Goal: Information Seeking & Learning: Find specific fact

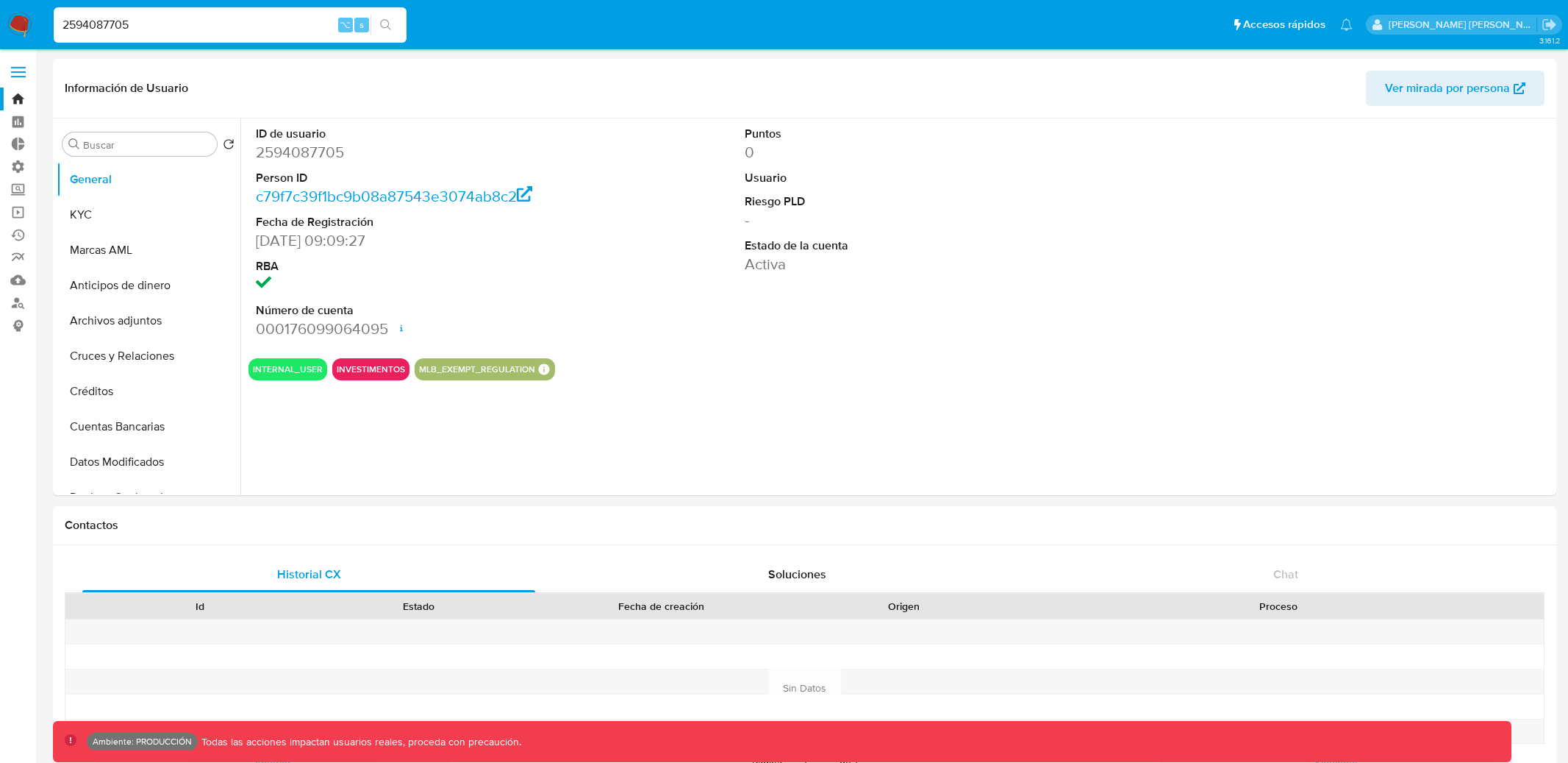
select select "10"
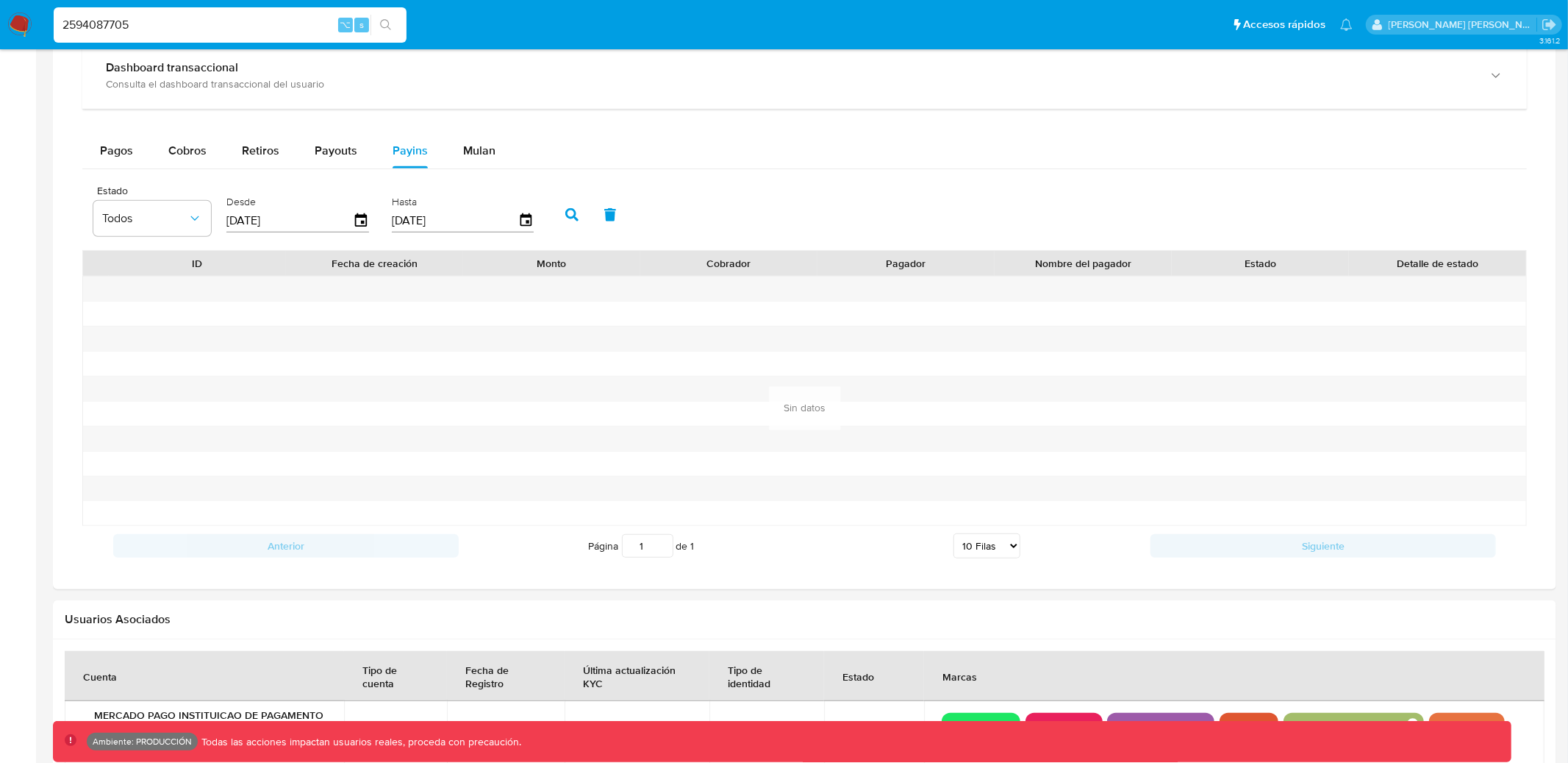
click at [177, 15] on input "2594087705" at bounding box center [230, 25] width 353 height 19
paste input "1398159592"
type input "1398159592"
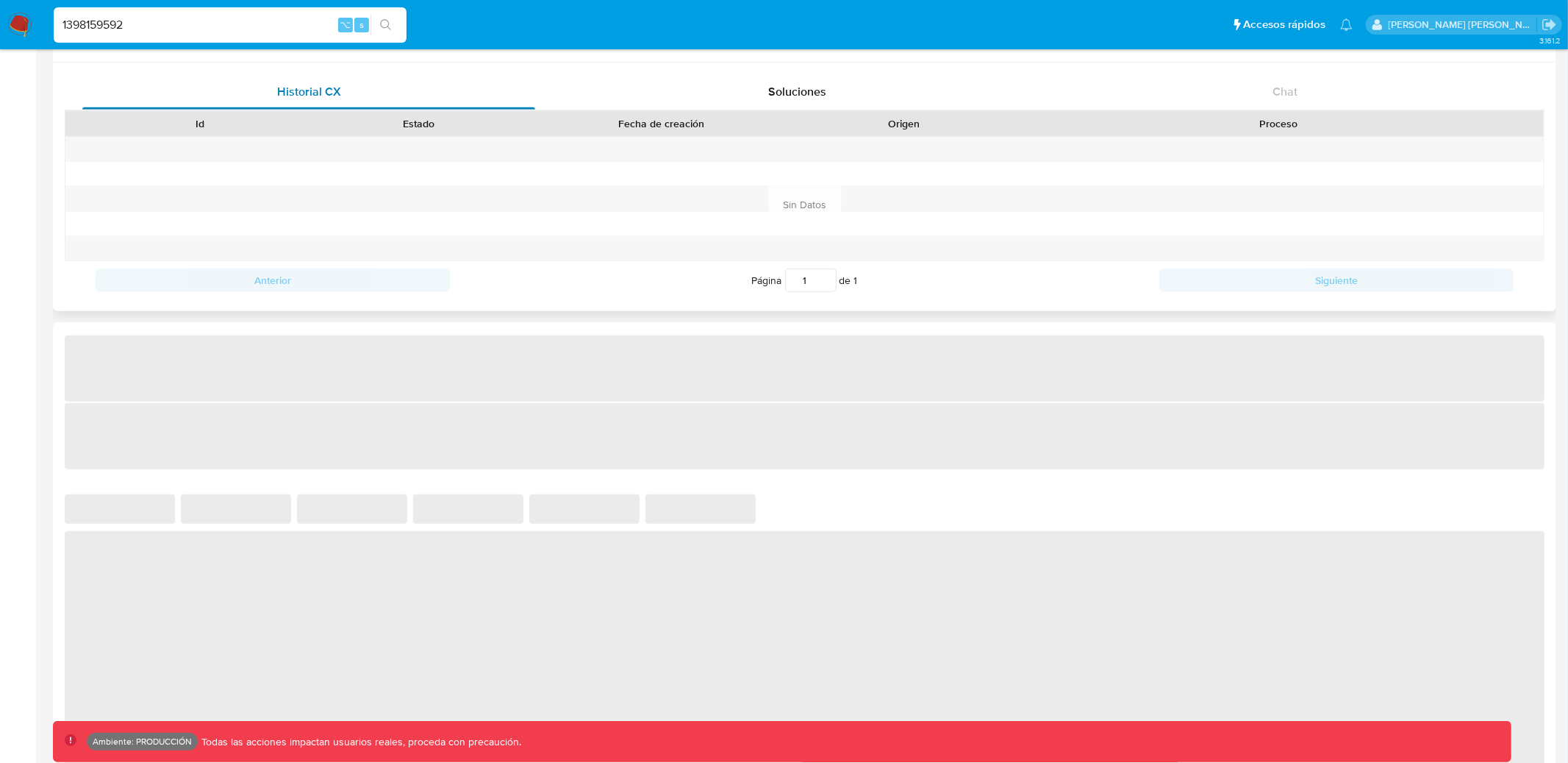
select select "10"
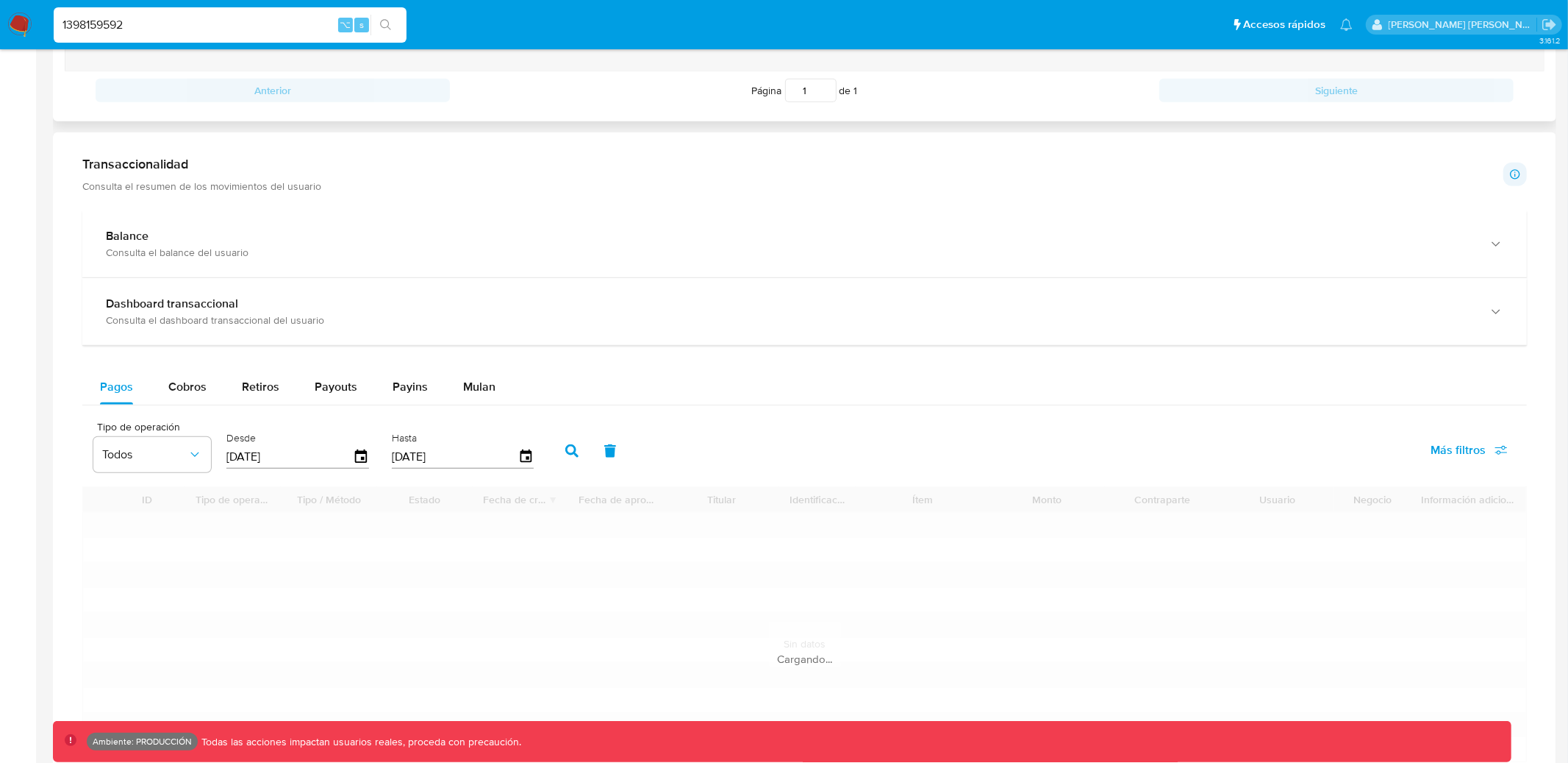
scroll to position [719, 0]
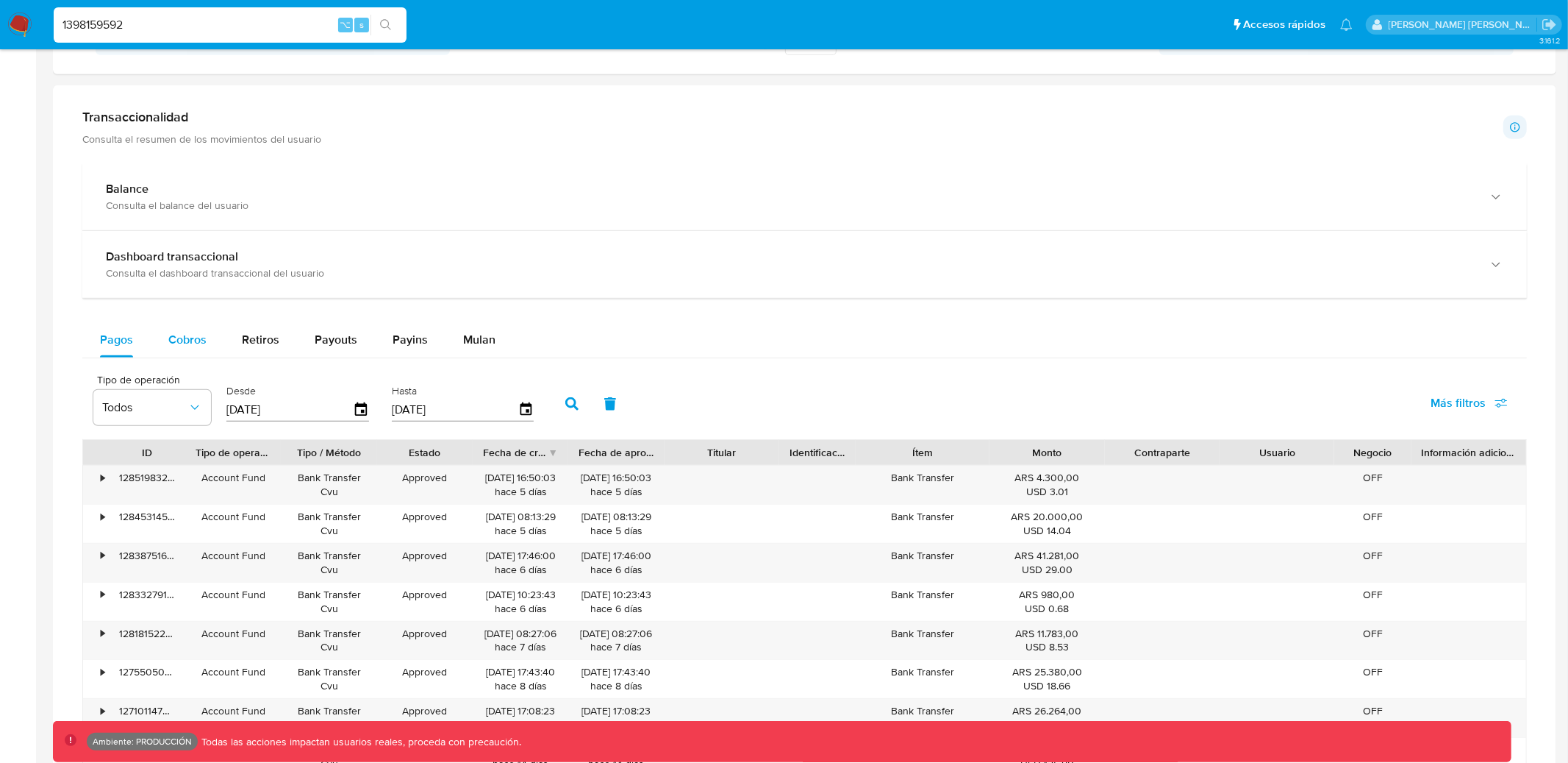
click at [182, 339] on span "Cobros" at bounding box center [187, 339] width 38 height 17
select select "10"
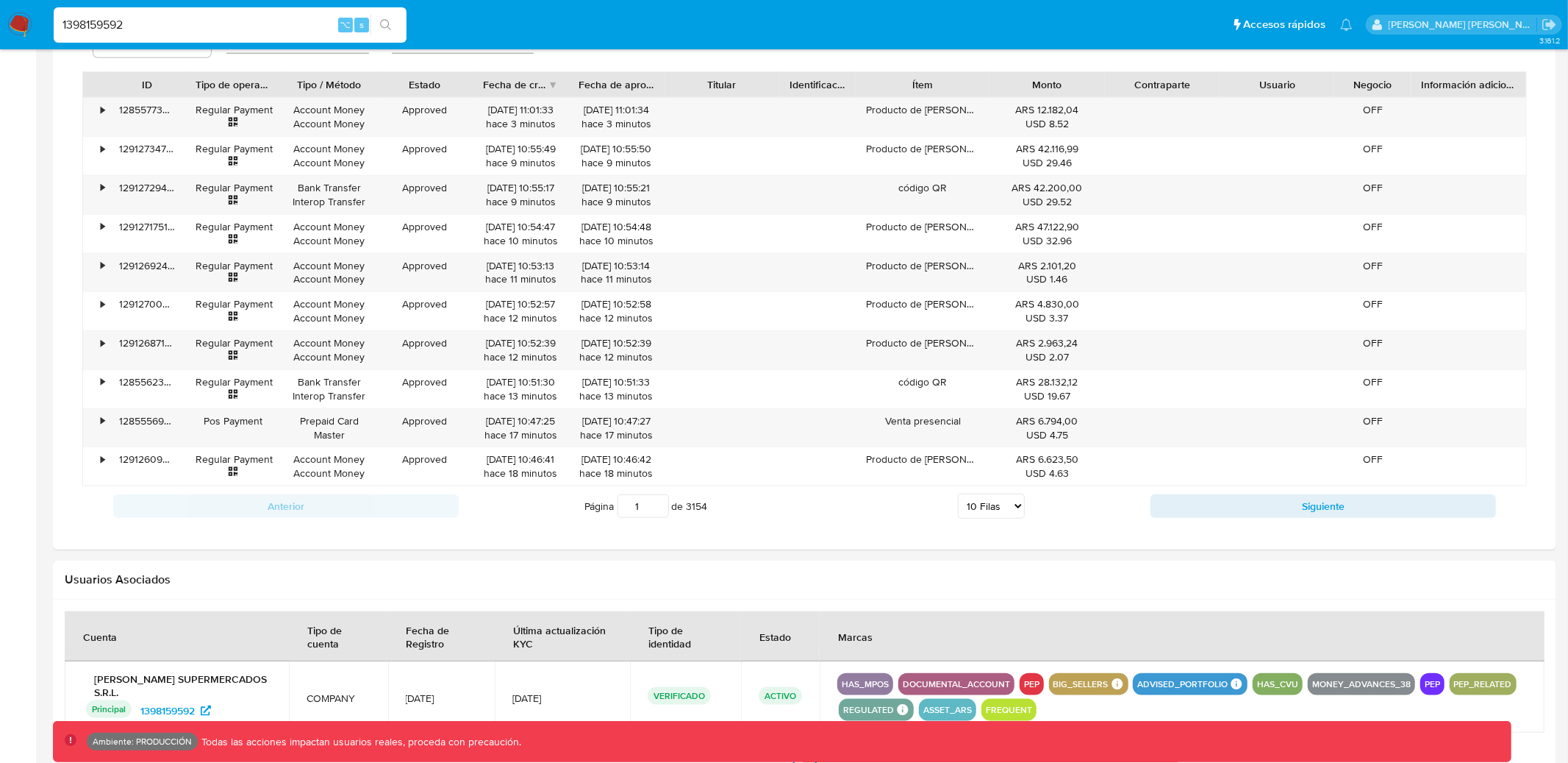
scroll to position [987, 0]
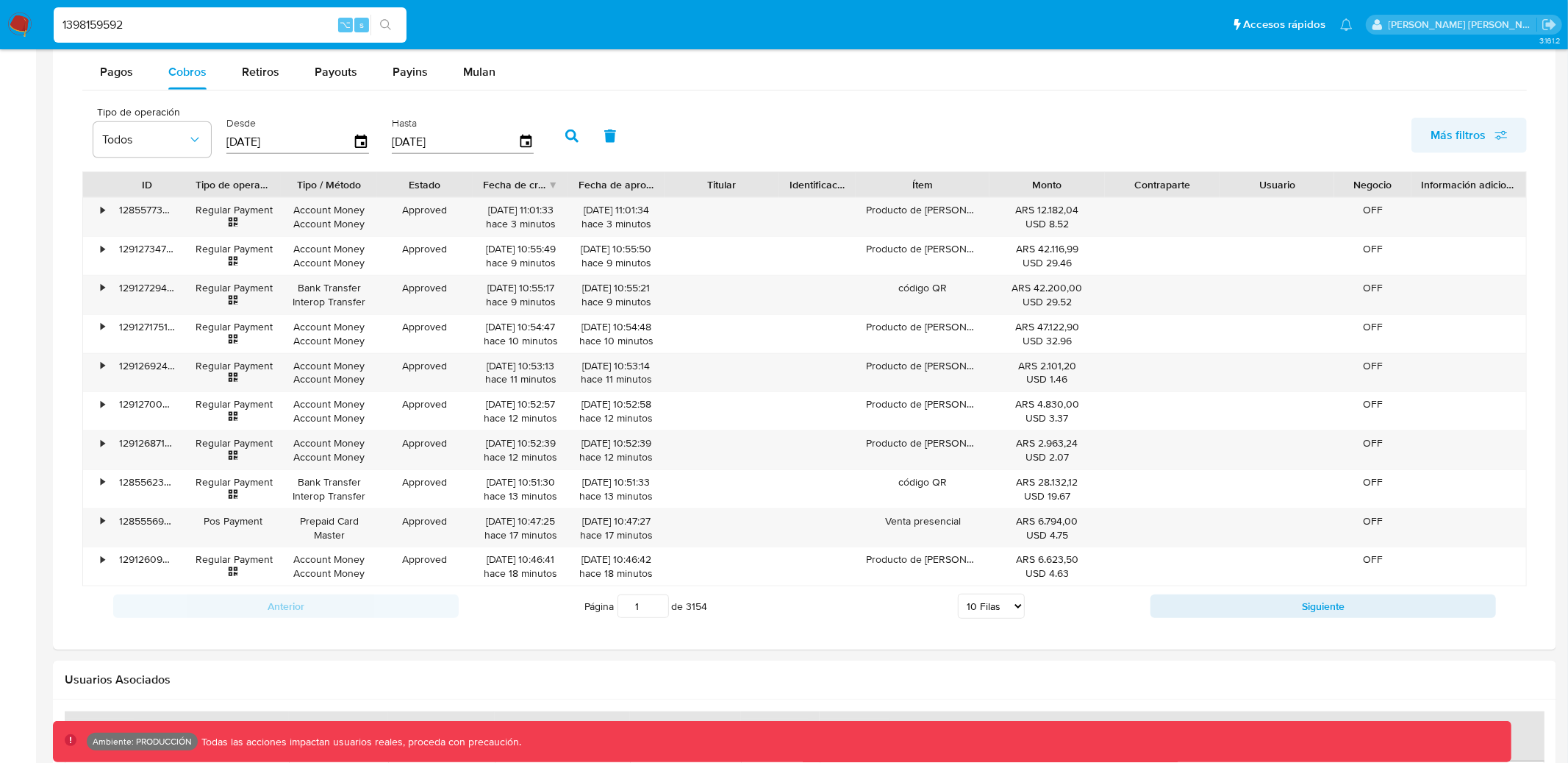
click at [1462, 141] on span "Más filtros" at bounding box center [1458, 135] width 55 height 35
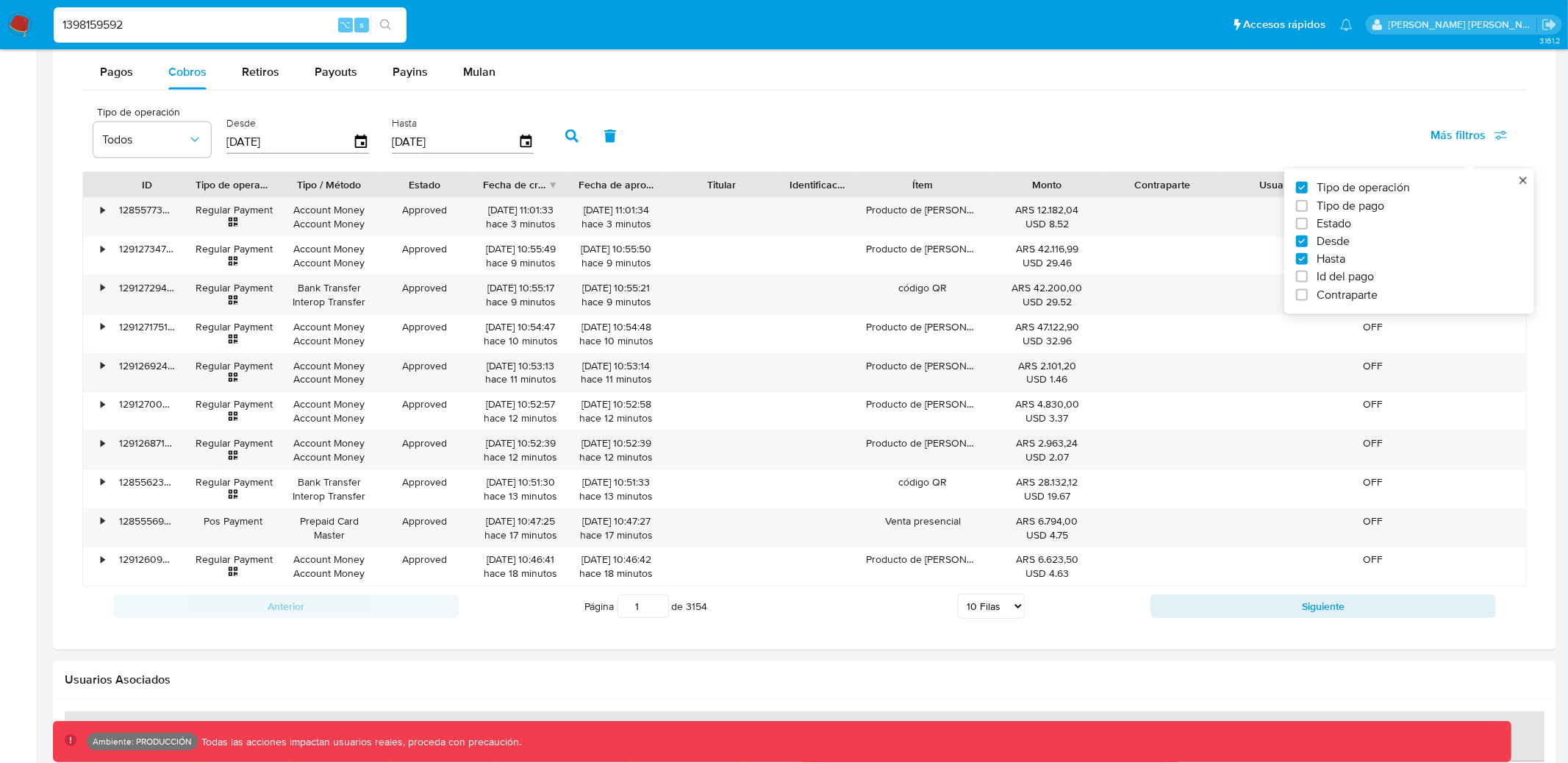
click at [1380, 206] on span "Tipo de pago" at bounding box center [1350, 205] width 68 height 15
click at [1308, 206] on input "Tipo de pago" at bounding box center [1302, 205] width 12 height 12
checkbox input "true"
type input "[DATE]"
click at [322, 146] on icon "button" at bounding box center [324, 140] width 15 height 15
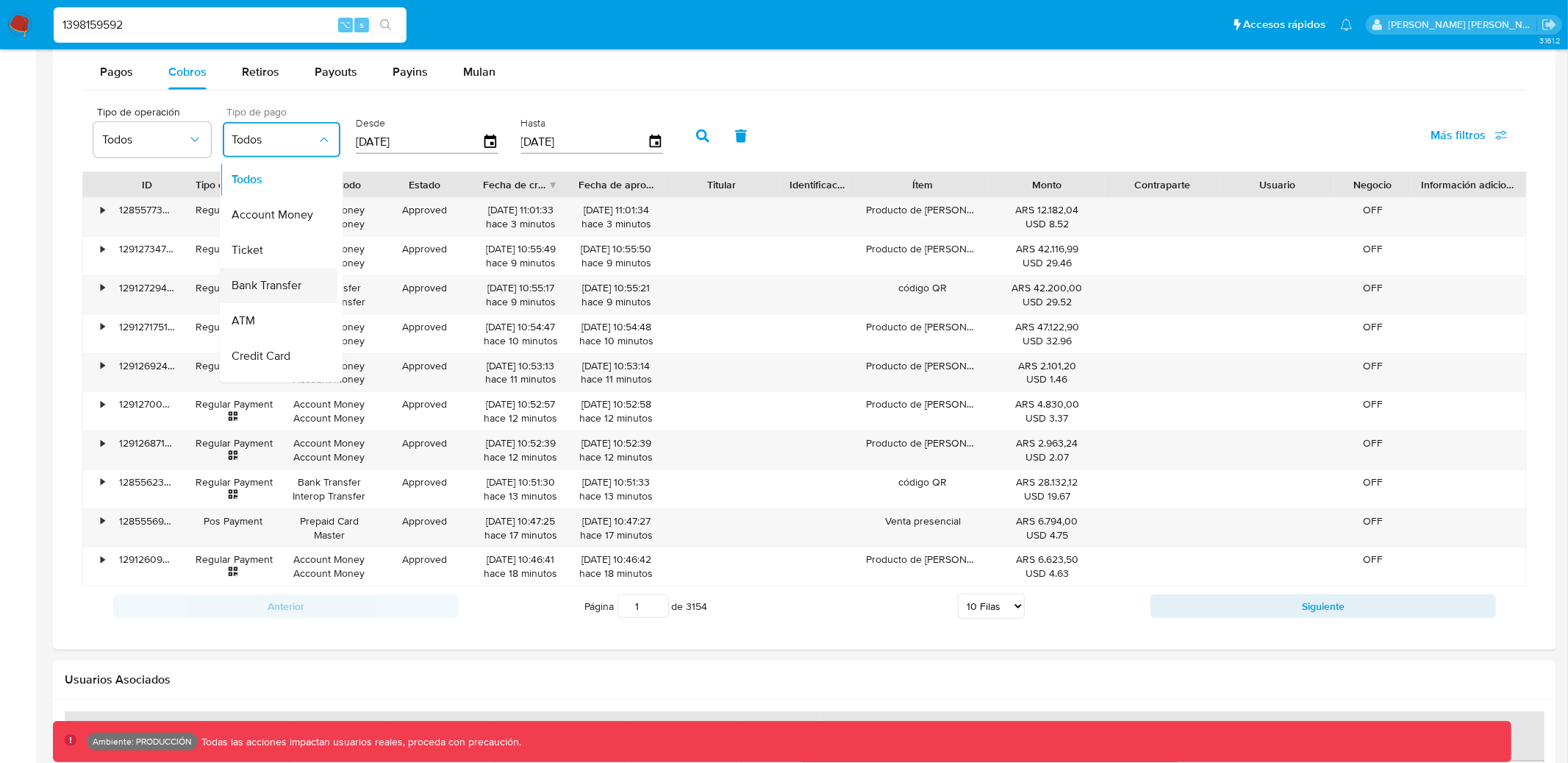
click at [301, 285] on span "Bank Transfer" at bounding box center [267, 285] width 70 height 15
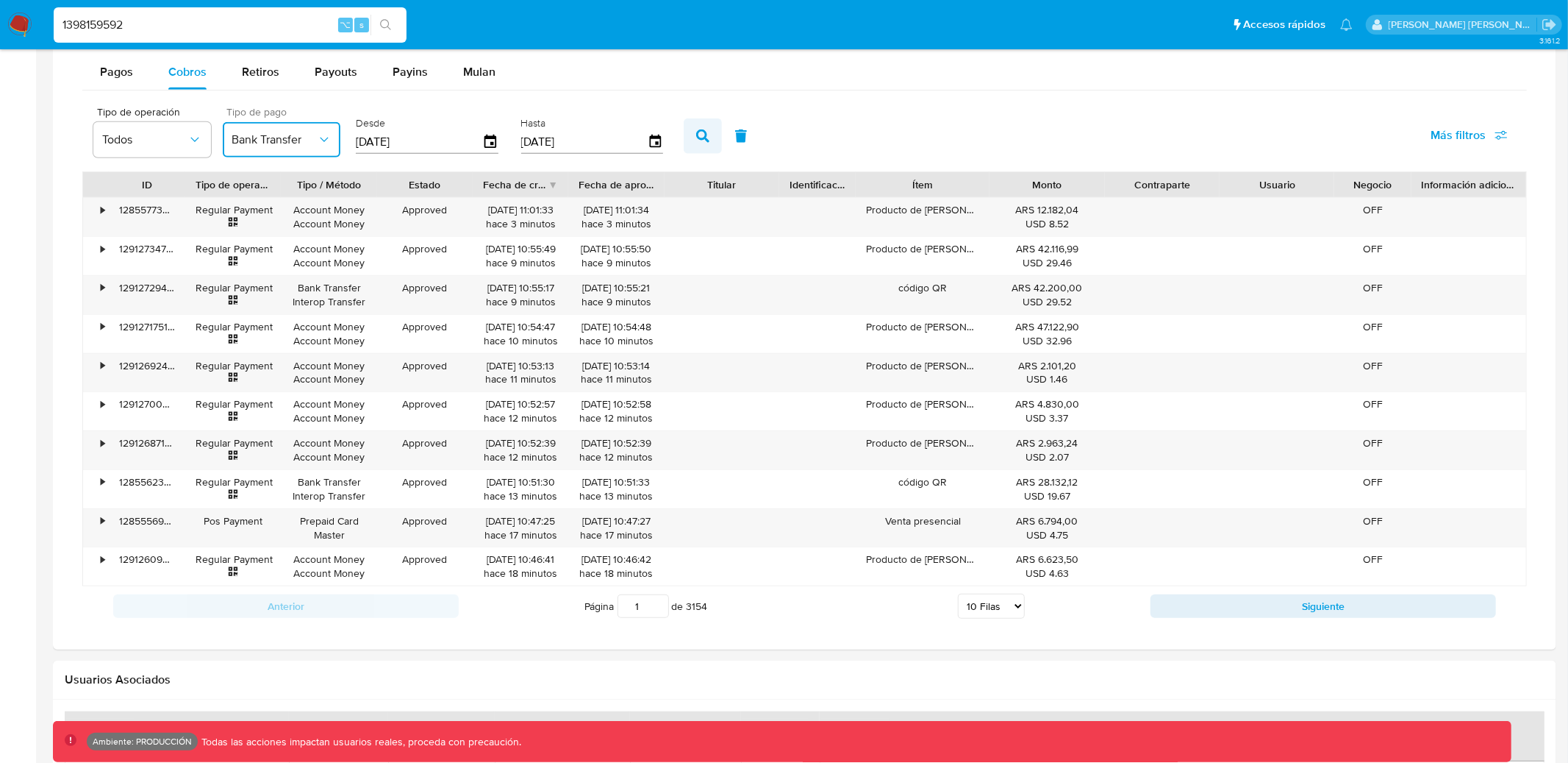
click at [684, 142] on button "button" at bounding box center [703, 136] width 38 height 35
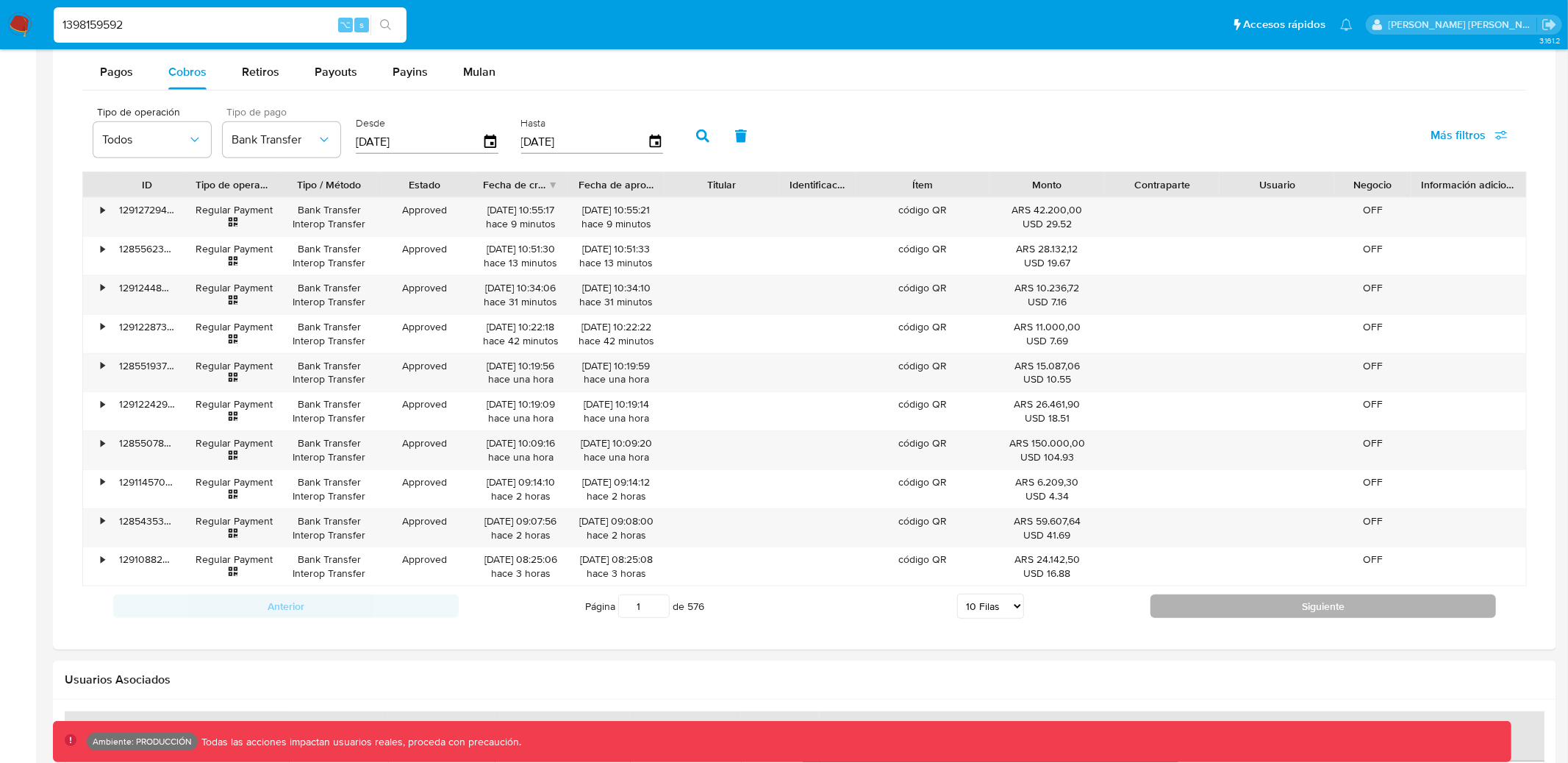
click at [1189, 603] on button "Siguiente" at bounding box center [1323, 606] width 346 height 24
click at [1195, 604] on button "Siguiente" at bounding box center [1323, 606] width 346 height 24
click at [1199, 607] on button "Siguiente" at bounding box center [1323, 606] width 346 height 24
type input "5"
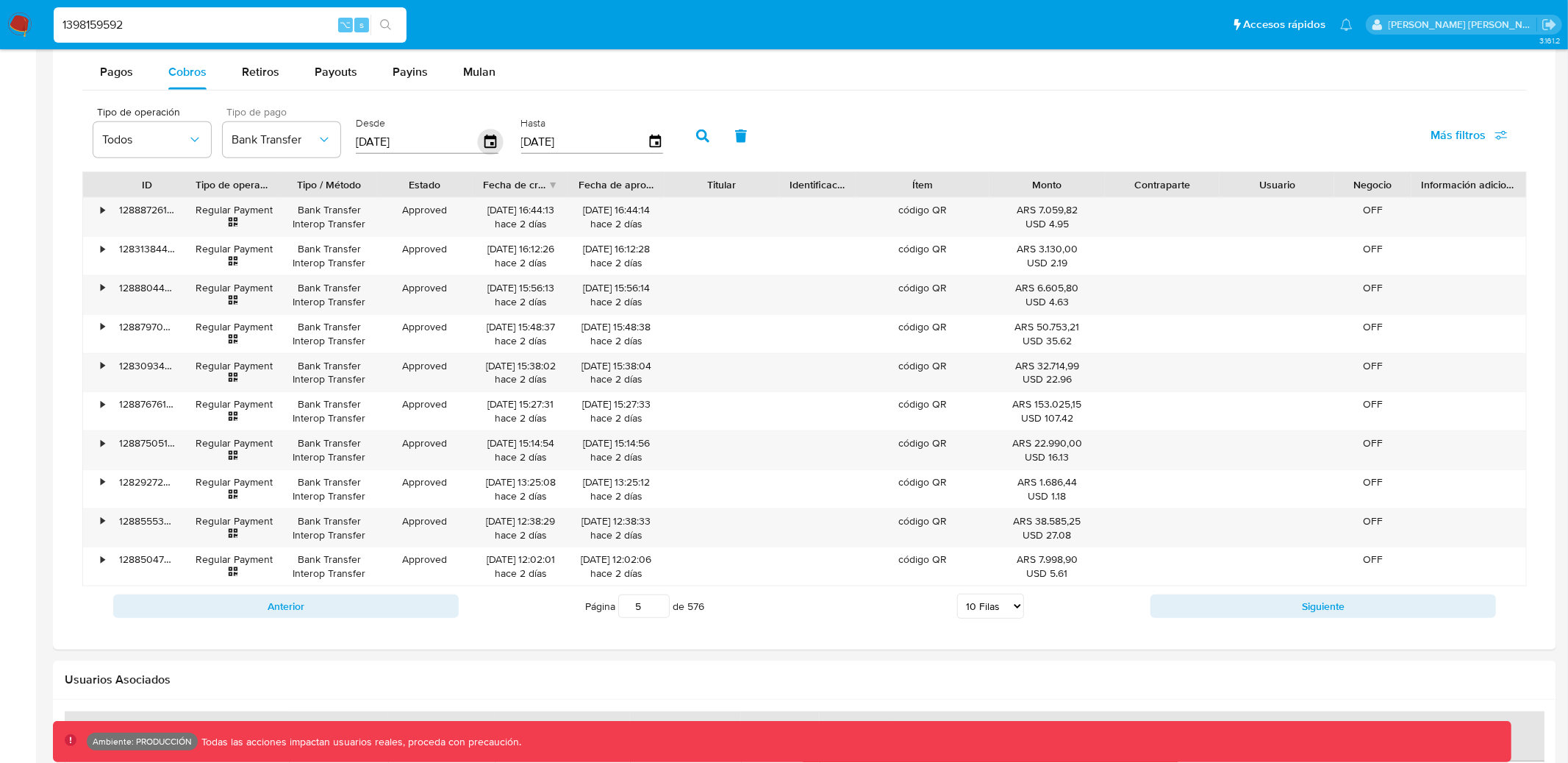
click at [480, 150] on icon "button" at bounding box center [491, 142] width 25 height 25
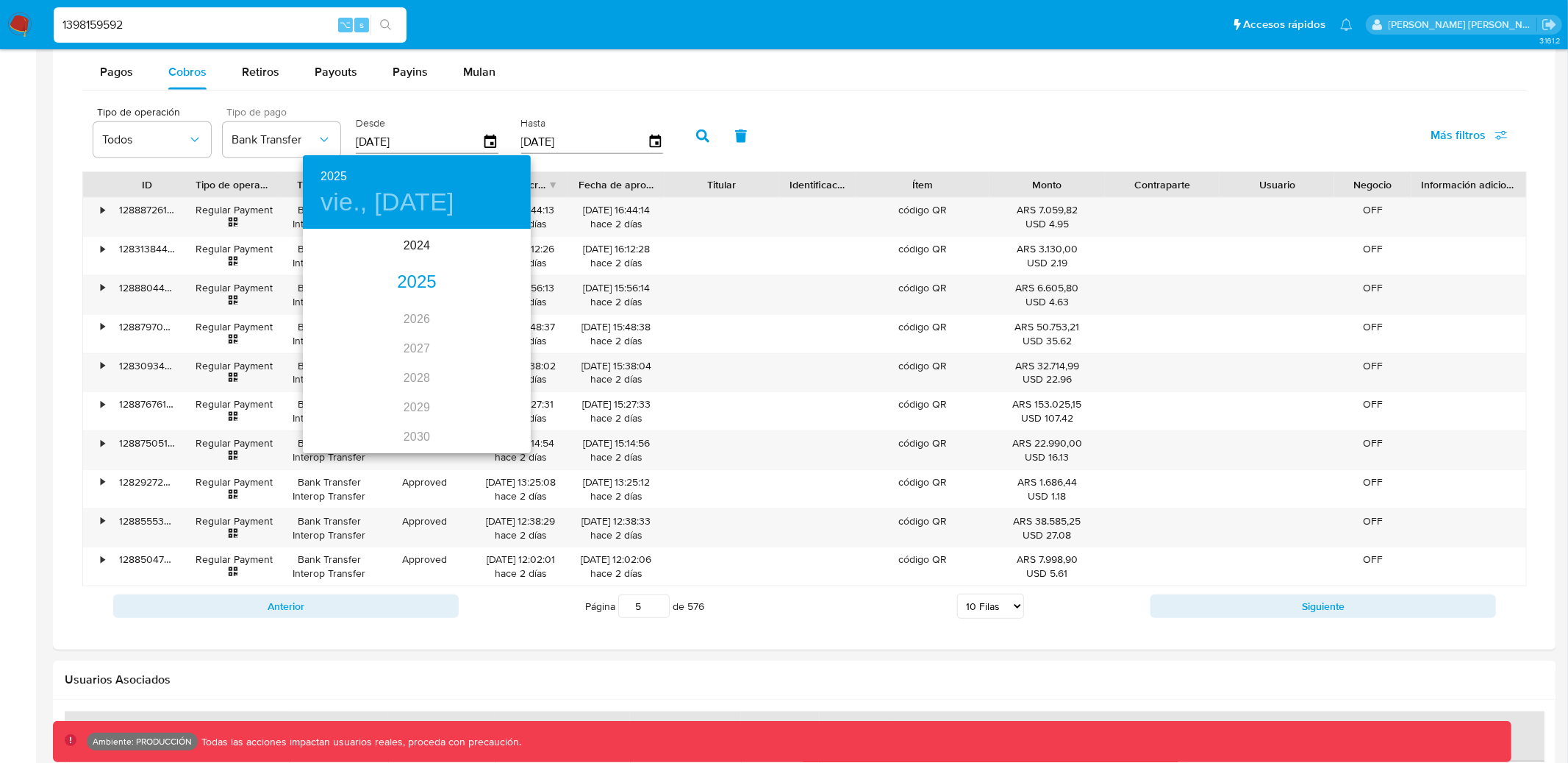
click at [418, 282] on div "2025" at bounding box center [416, 282] width 228 height 29
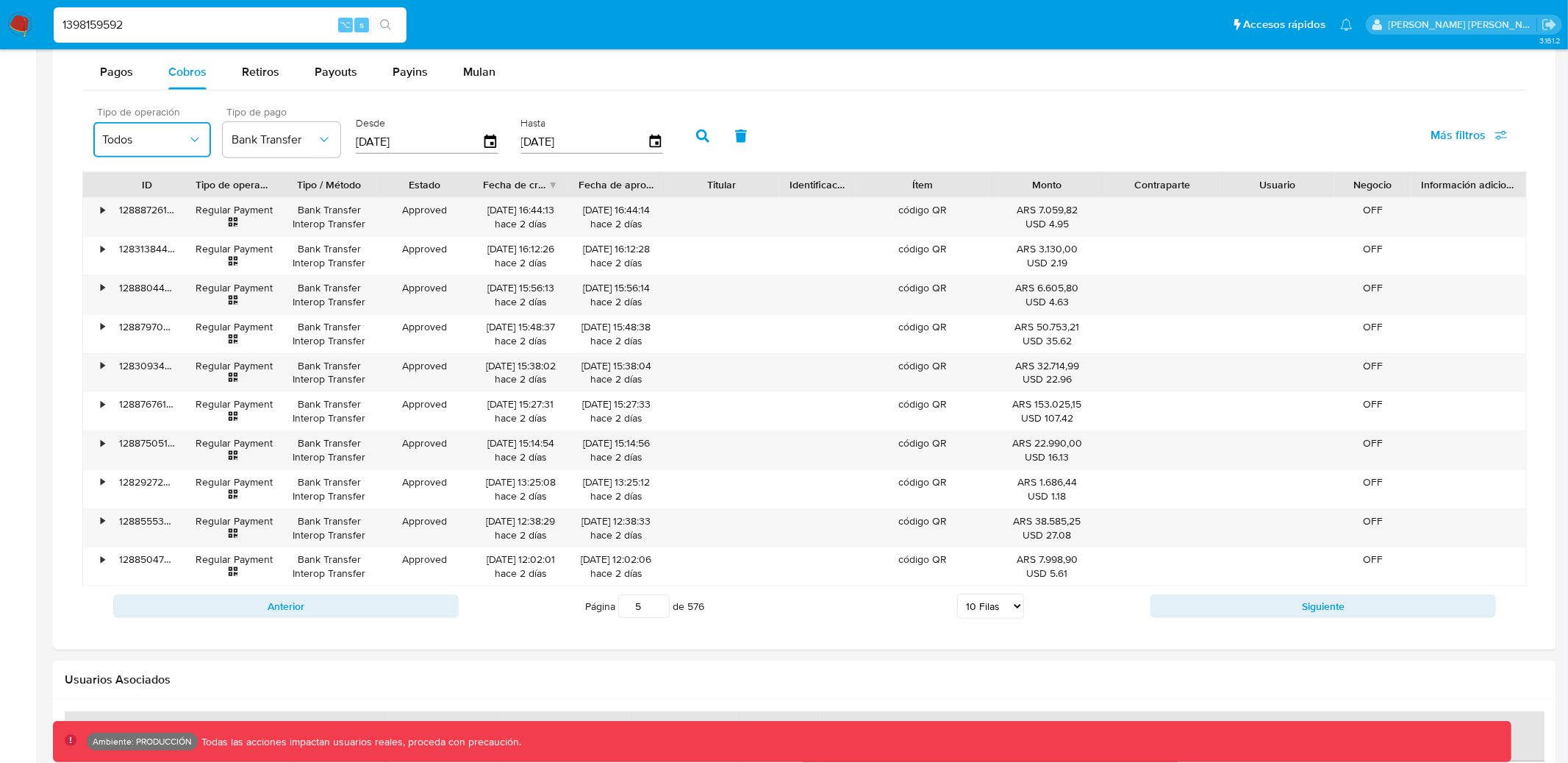
click at [162, 150] on button "Todos" at bounding box center [153, 140] width 118 height 35
click at [251, 144] on span "Bank Transfer" at bounding box center [274, 140] width 85 height 15
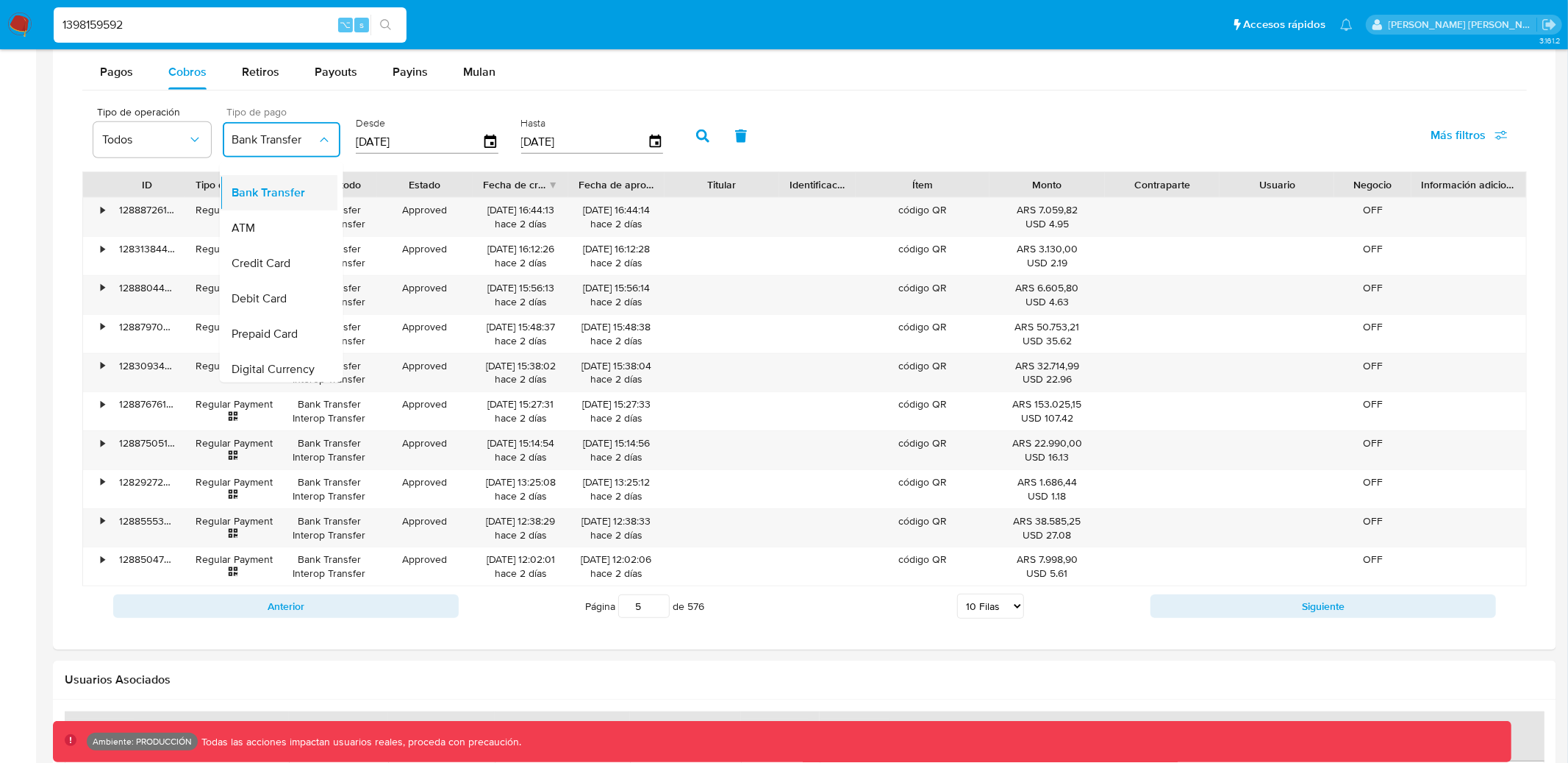
scroll to position [0, 0]
click at [153, 153] on button "Todos" at bounding box center [153, 140] width 118 height 35
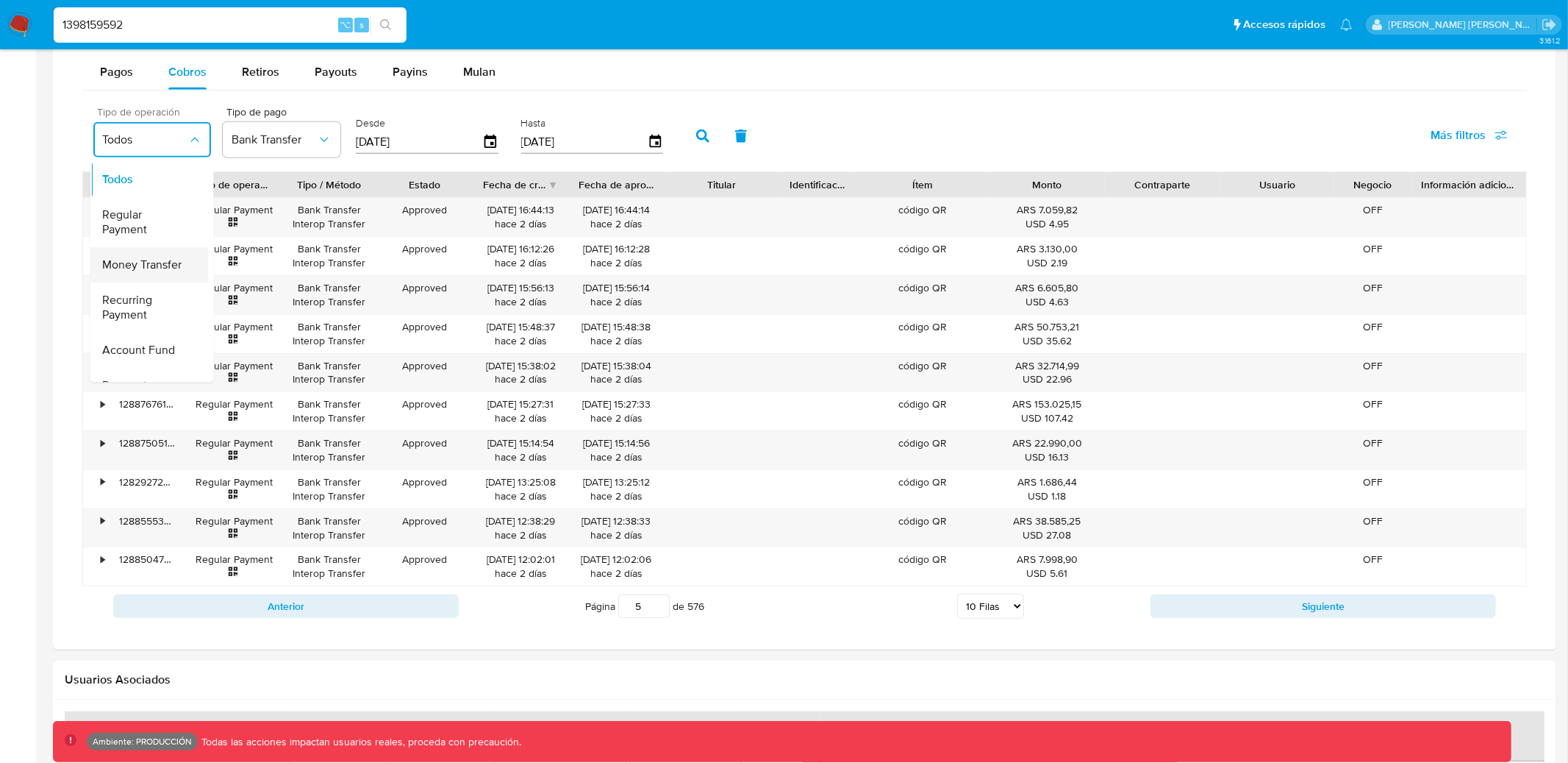
scroll to position [204, 0]
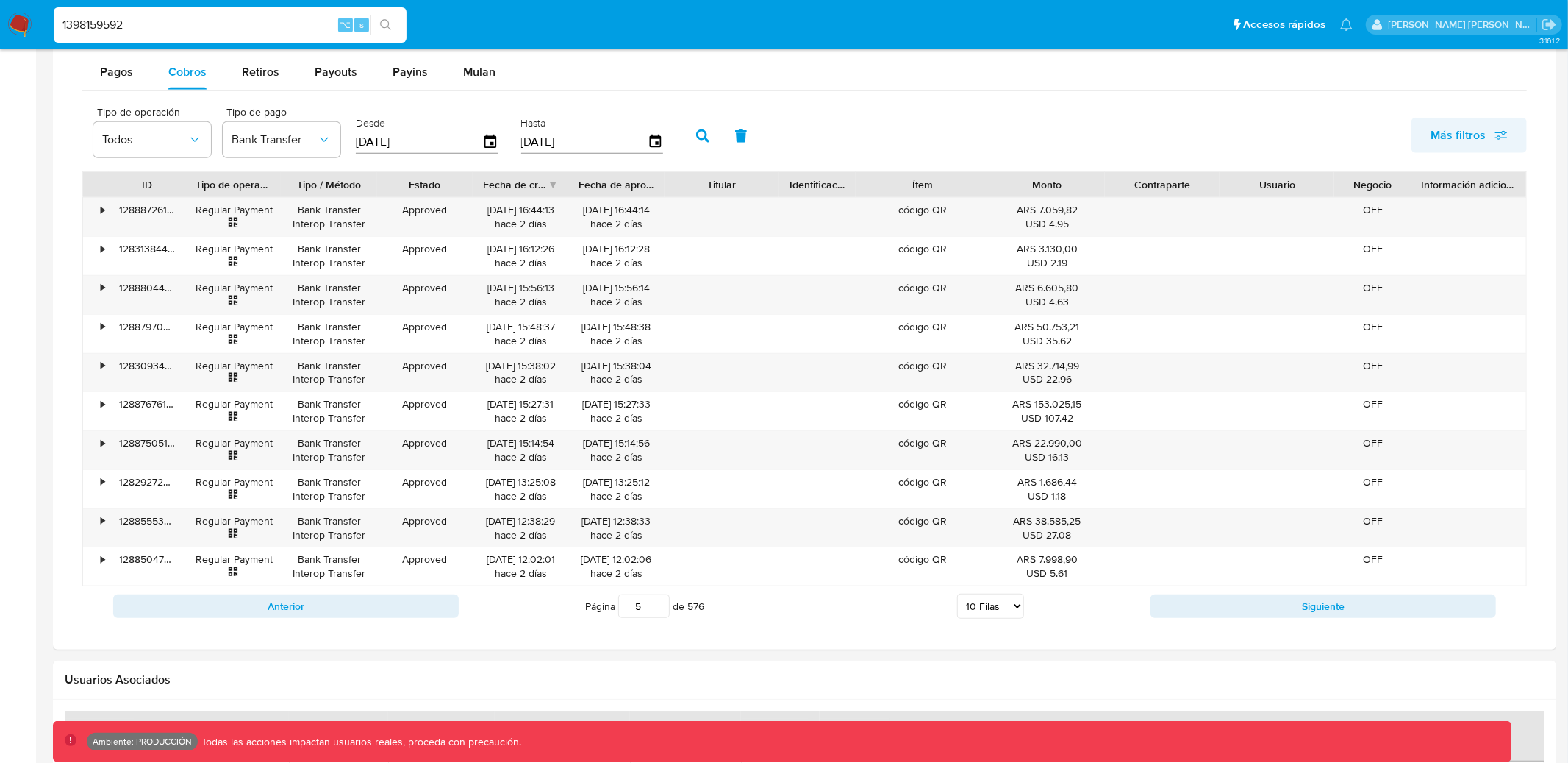
click at [1492, 134] on span "Más filtros" at bounding box center [1469, 135] width 77 height 33
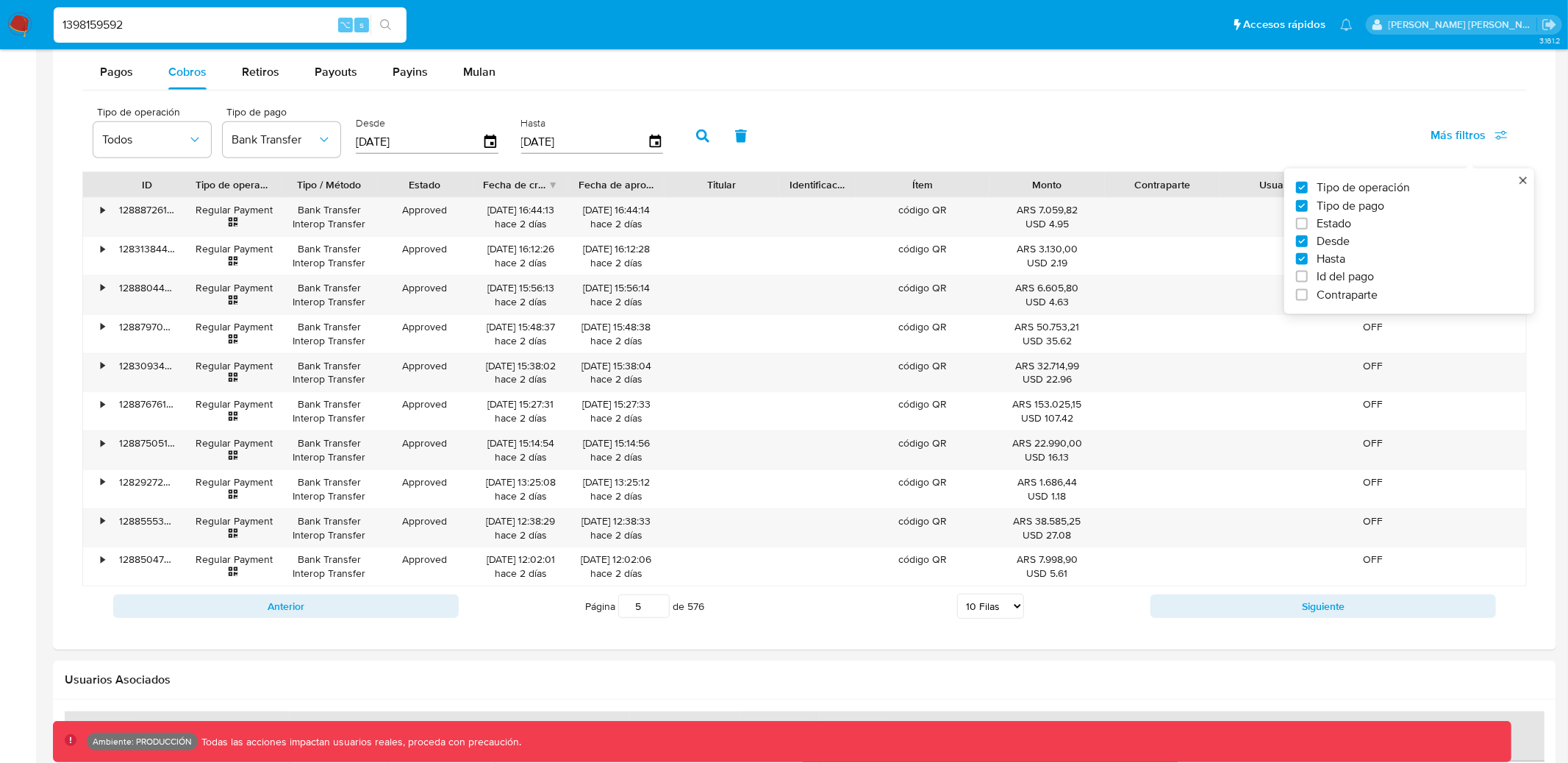
click at [1327, 272] on span "Id del pago" at bounding box center [1346, 277] width 57 height 15
click at [1308, 272] on input "Id del pago" at bounding box center [1302, 277] width 12 height 12
checkbox input "true"
click at [728, 161] on div "Id del pago" at bounding box center [754, 135] width 144 height 52
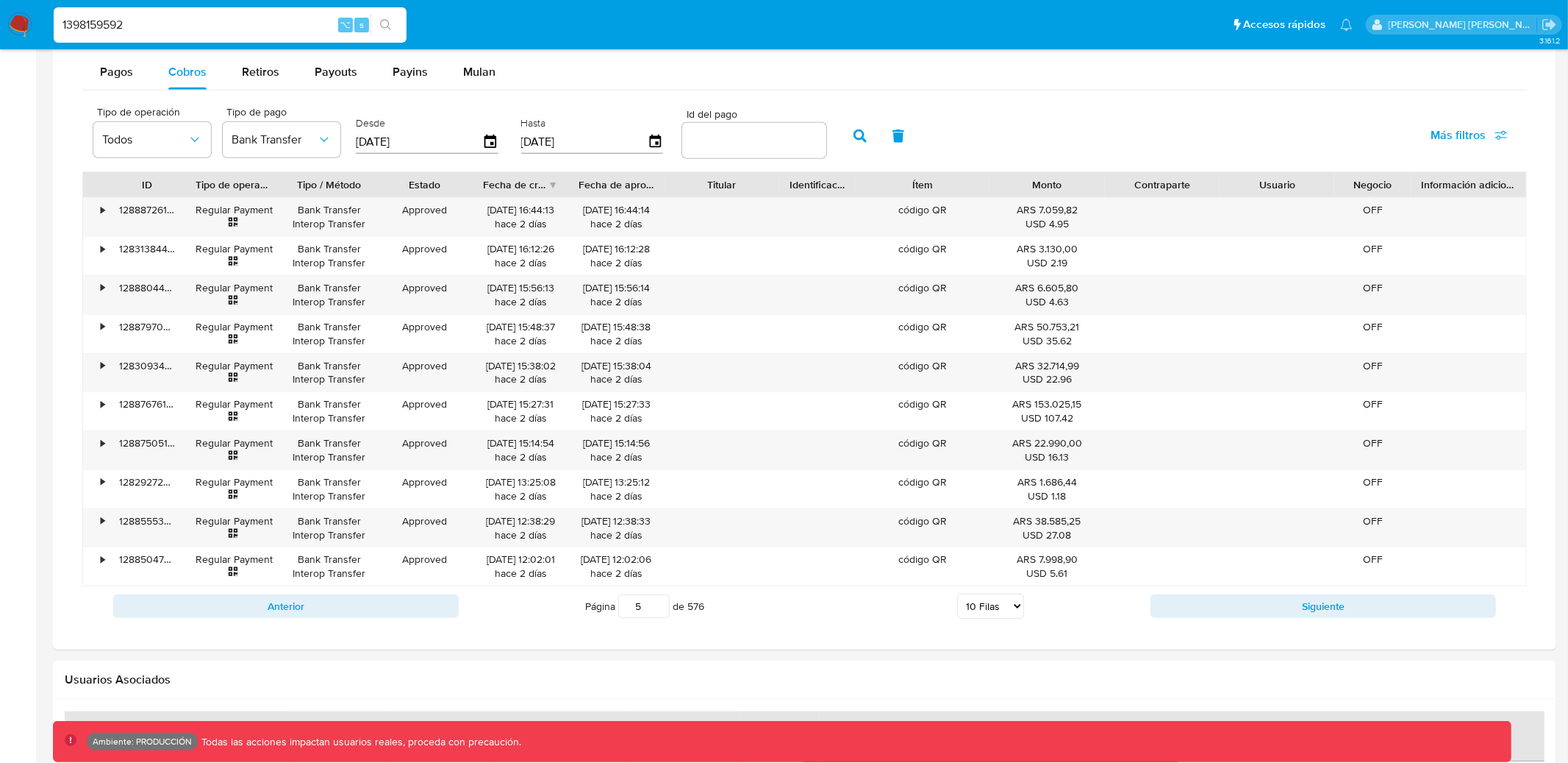
click at [730, 153] on div at bounding box center [754, 141] width 144 height 35
click at [733, 152] on div at bounding box center [754, 141] width 144 height 35
click at [733, 150] on input "number" at bounding box center [754, 141] width 144 height 19
paste input "128250992867"
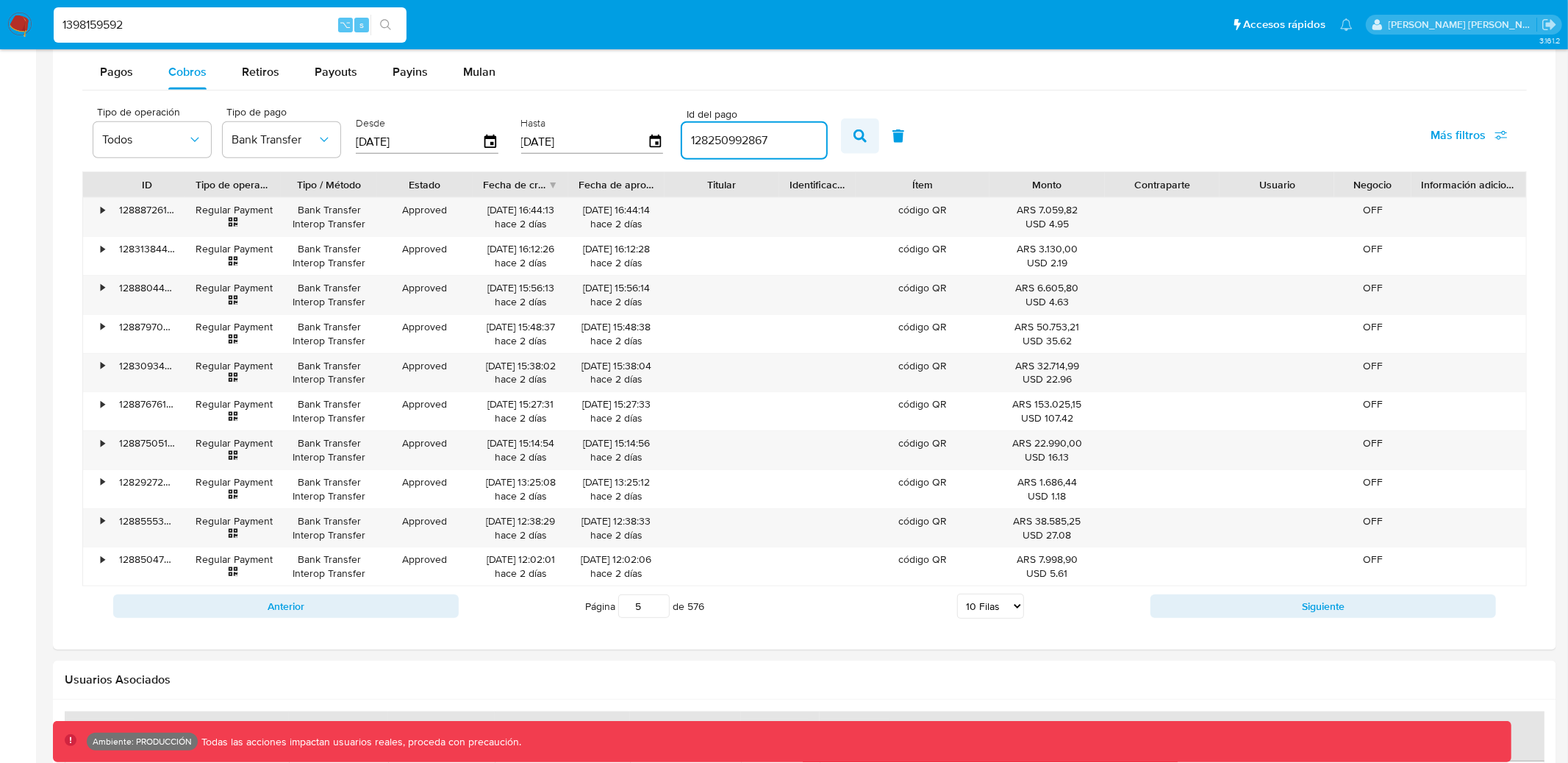
type input "128250992867"
click at [847, 145] on button "button" at bounding box center [860, 136] width 38 height 35
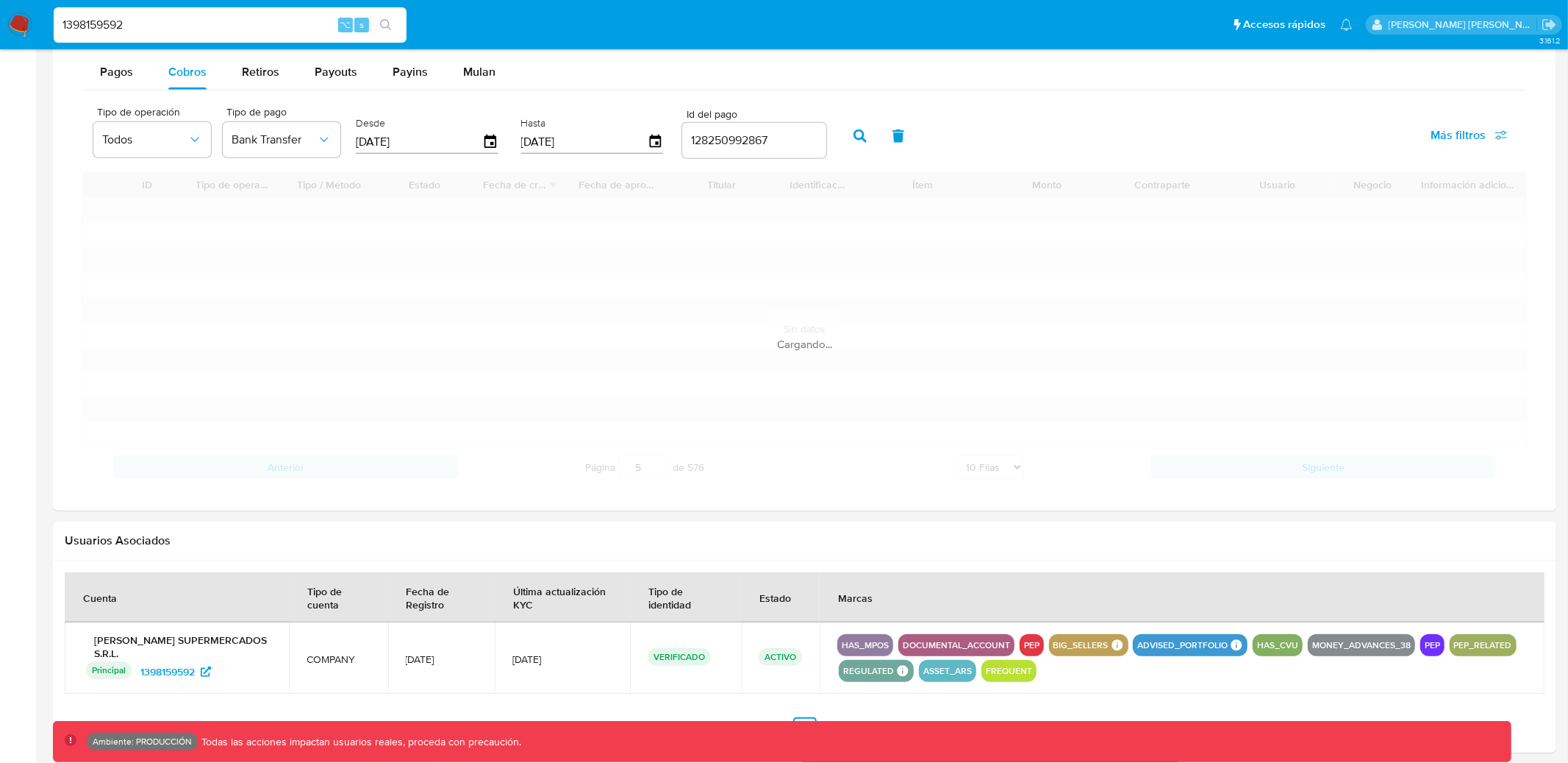
type input "1"
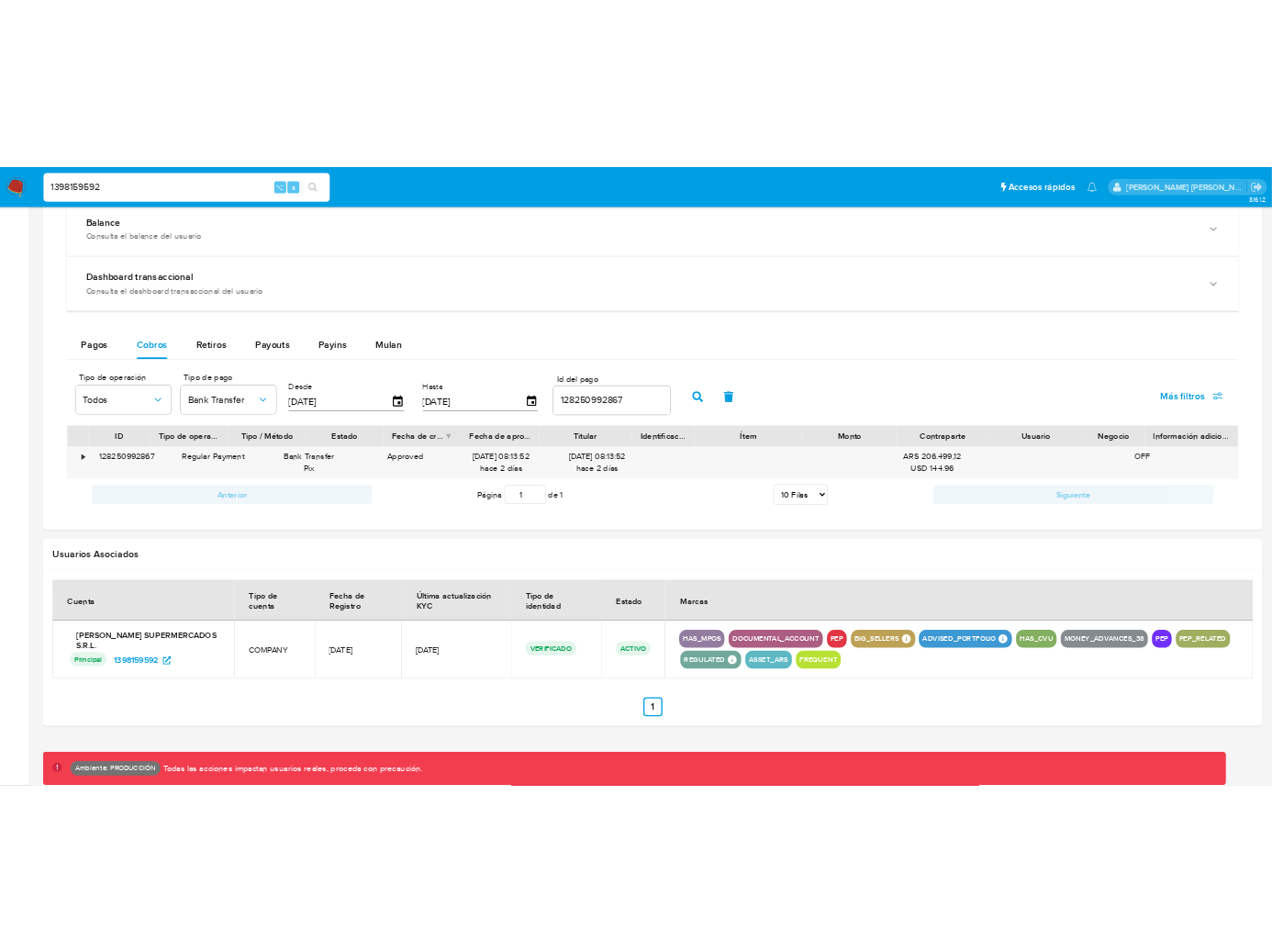
scroll to position [1112, 0]
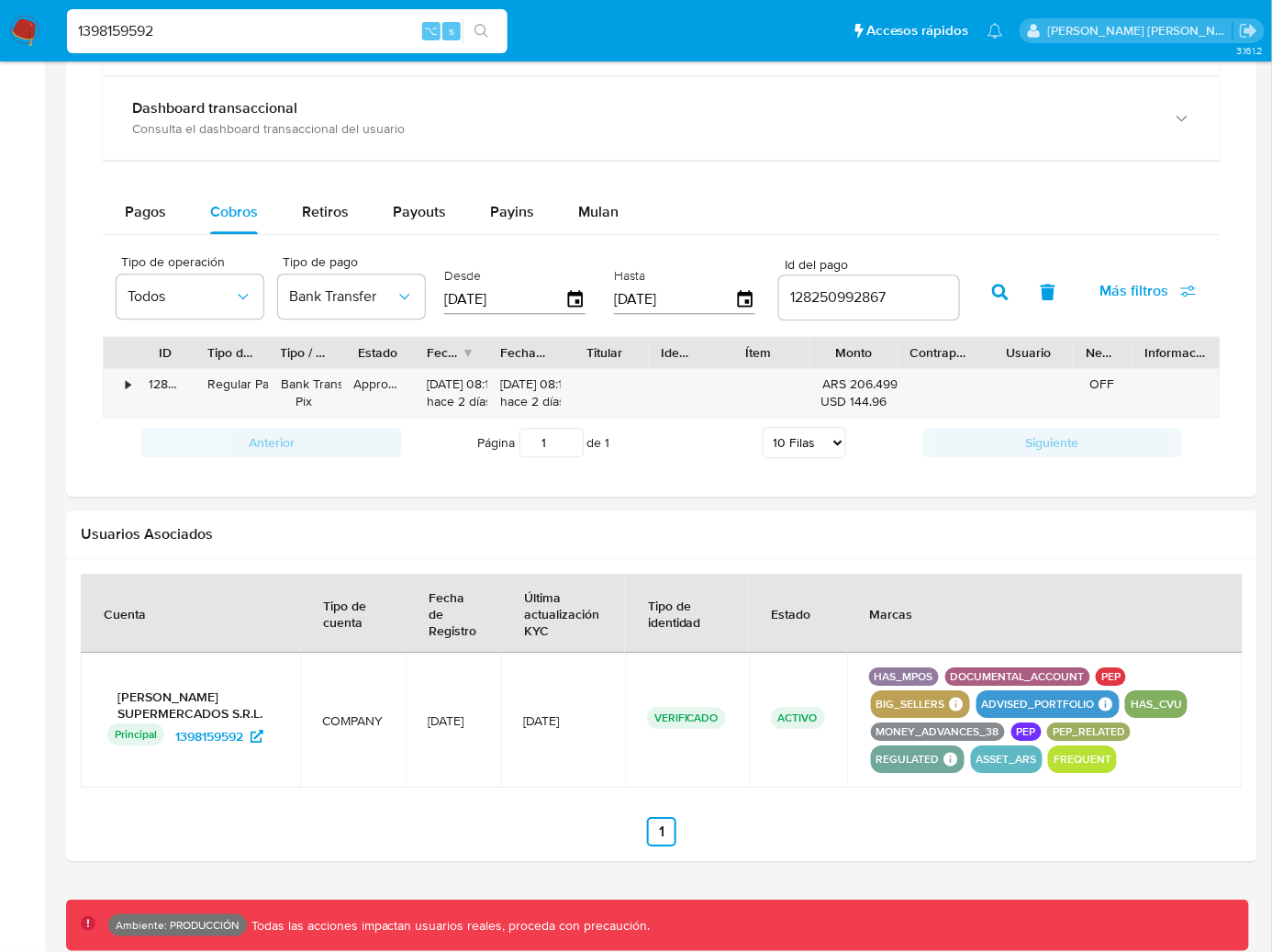
click at [999, 297] on icon "button" at bounding box center [1000, 292] width 17 height 17
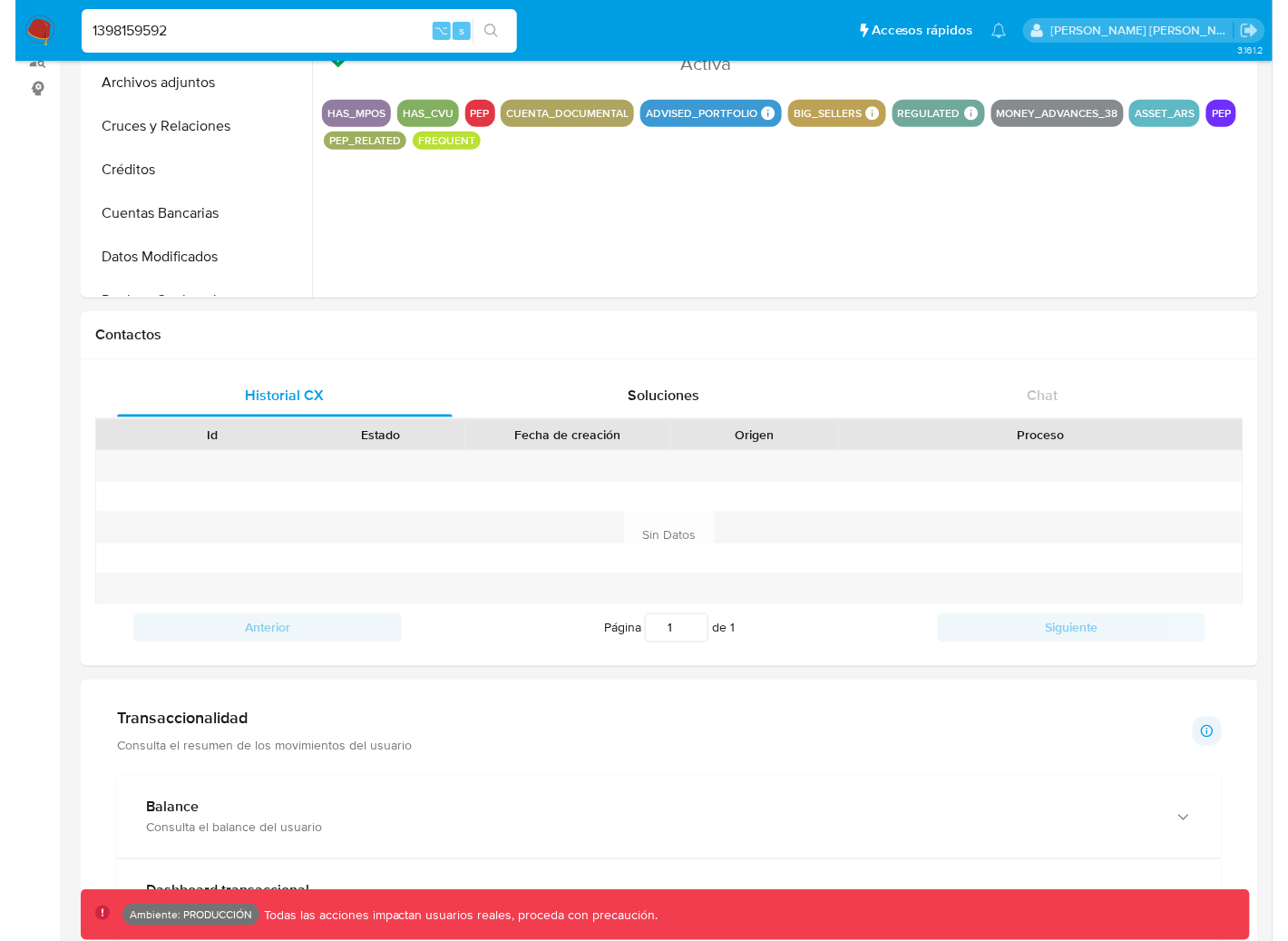
scroll to position [0, 0]
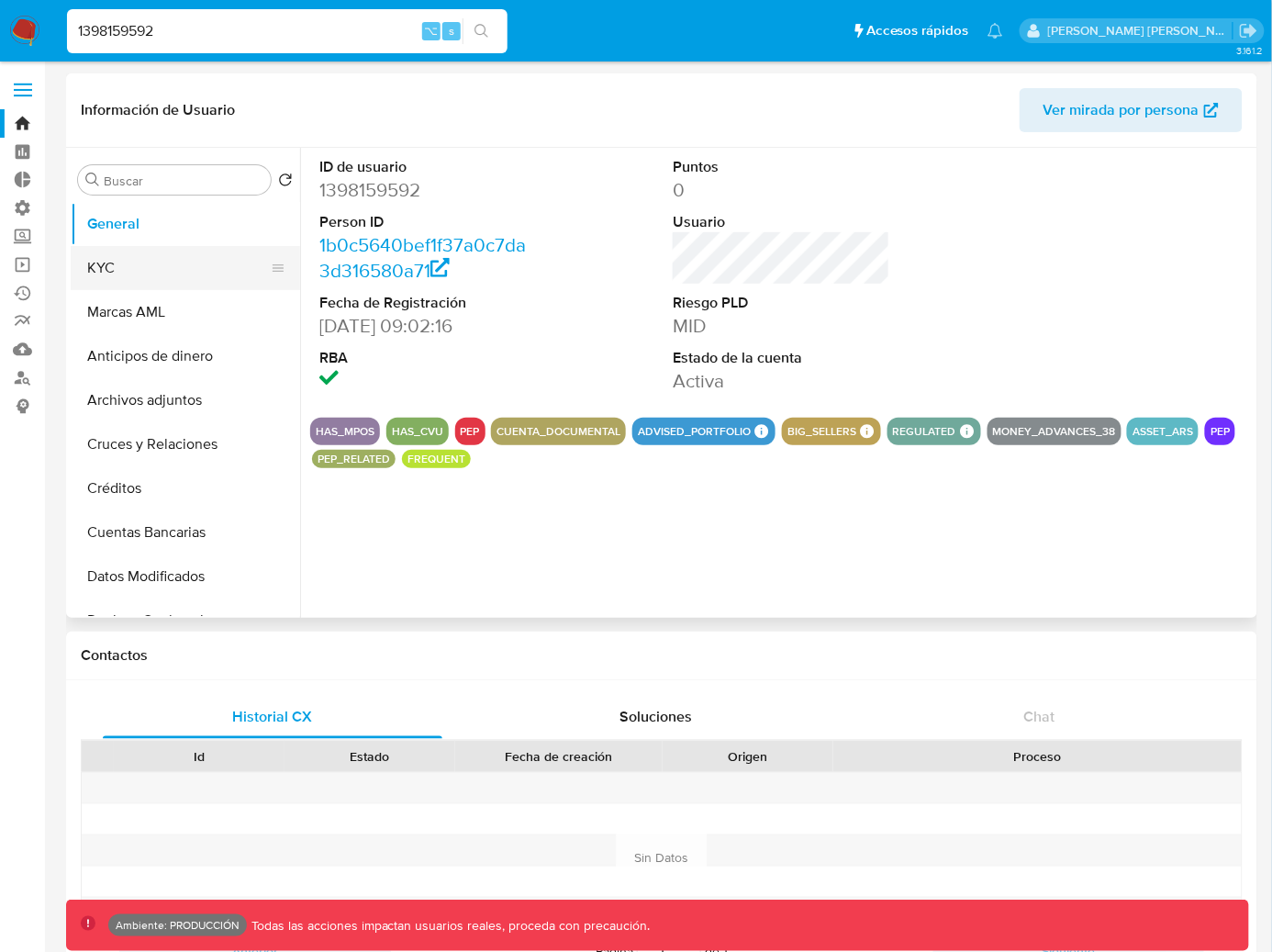
click at [139, 272] on button "KYC" at bounding box center [177, 268] width 215 height 44
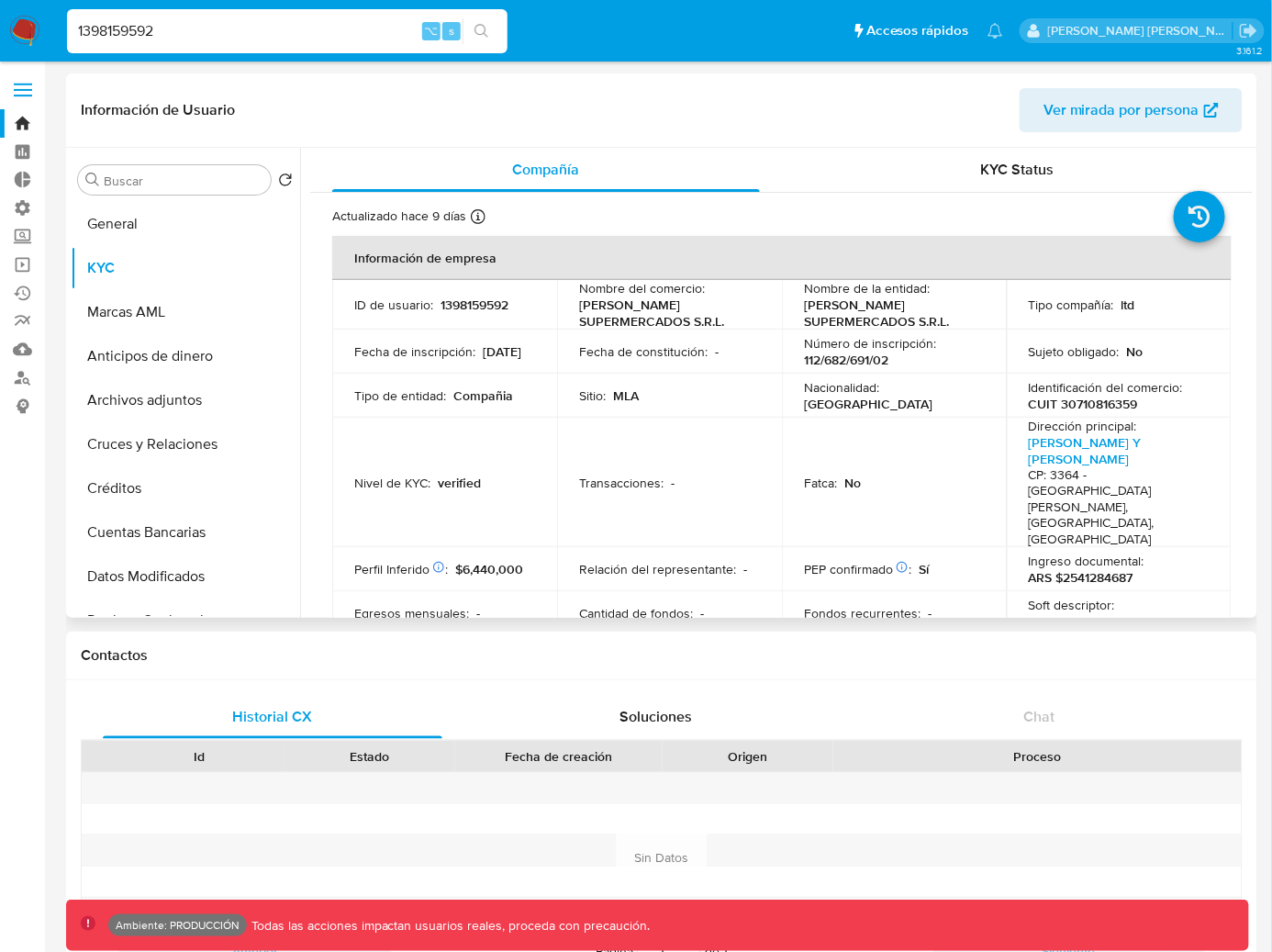
click at [697, 389] on div "Sitio : MLA" at bounding box center [669, 396] width 180 height 17
click at [1108, 391] on p "Identificación del comercio :" at bounding box center [1106, 387] width 155 height 17
drag, startPoint x: 797, startPoint y: 307, endPoint x: 960, endPoint y: 324, distance: 163.9
click at [957, 324] on td "Nombre de la entidad : [PERSON_NAME] SUPERMERCADOS S.R.L." at bounding box center [894, 304] width 225 height 50
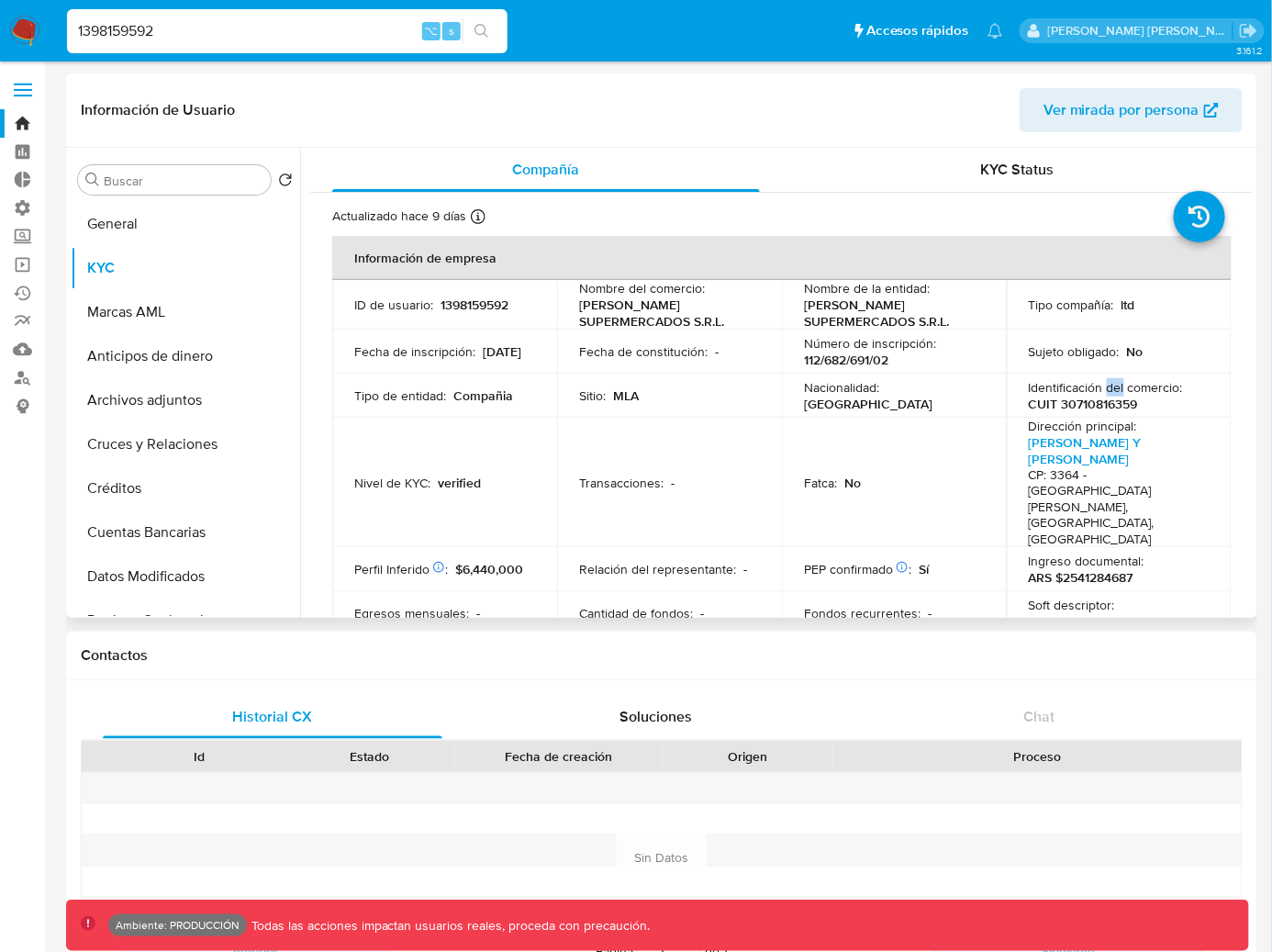
drag, startPoint x: 759, startPoint y: 319, endPoint x: 583, endPoint y: 306, distance: 176.5
click at [583, 306] on td "Nombre del comercio : [PERSON_NAME] SUPERMERCADOS S.R.L." at bounding box center [669, 304] width 225 height 50
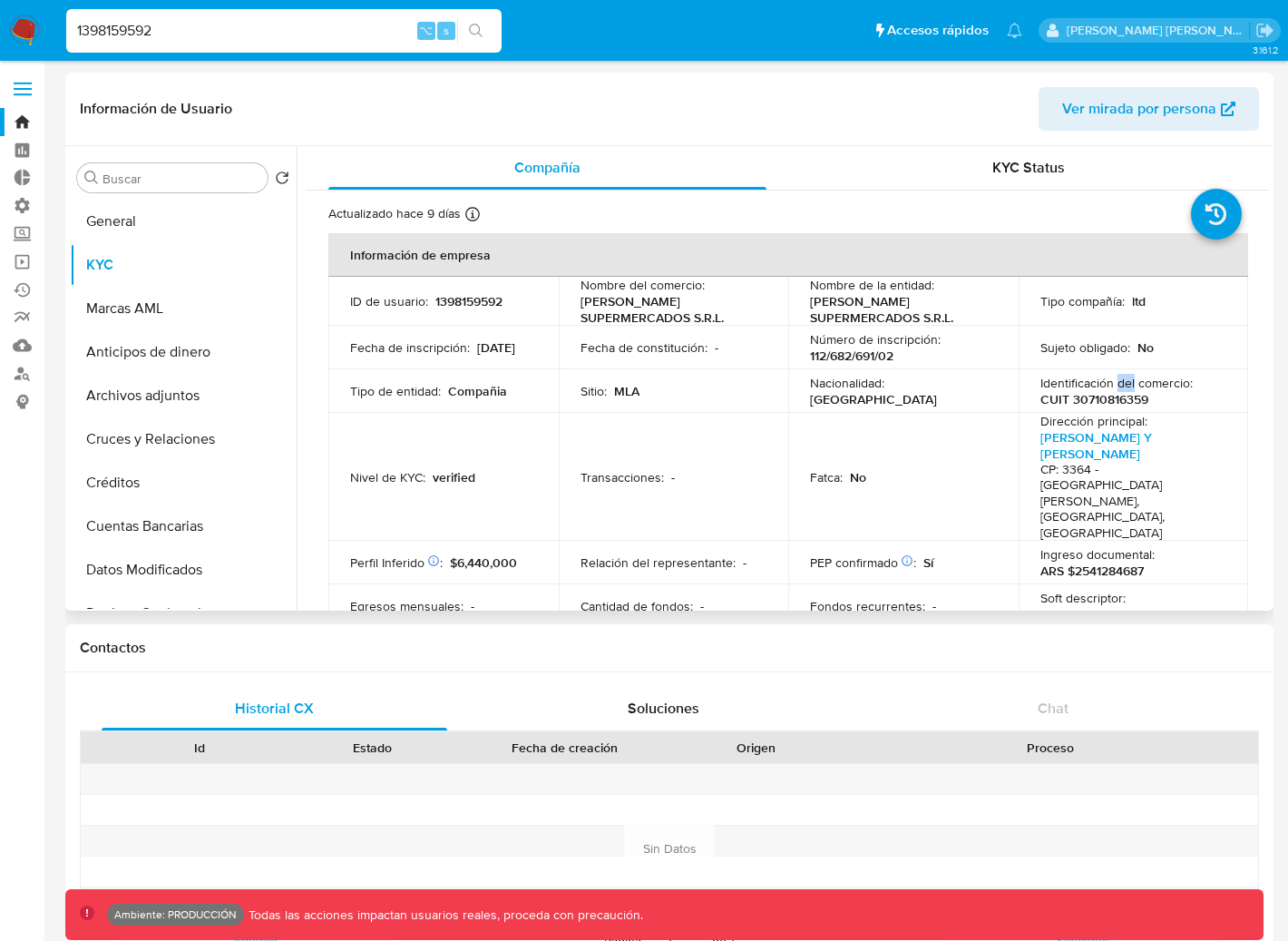
click at [877, 285] on p "Nombre de la entidad :" at bounding box center [872, 284] width 124 height 17
drag, startPoint x: 807, startPoint y: 284, endPoint x: 928, endPoint y: 288, distance: 121.1
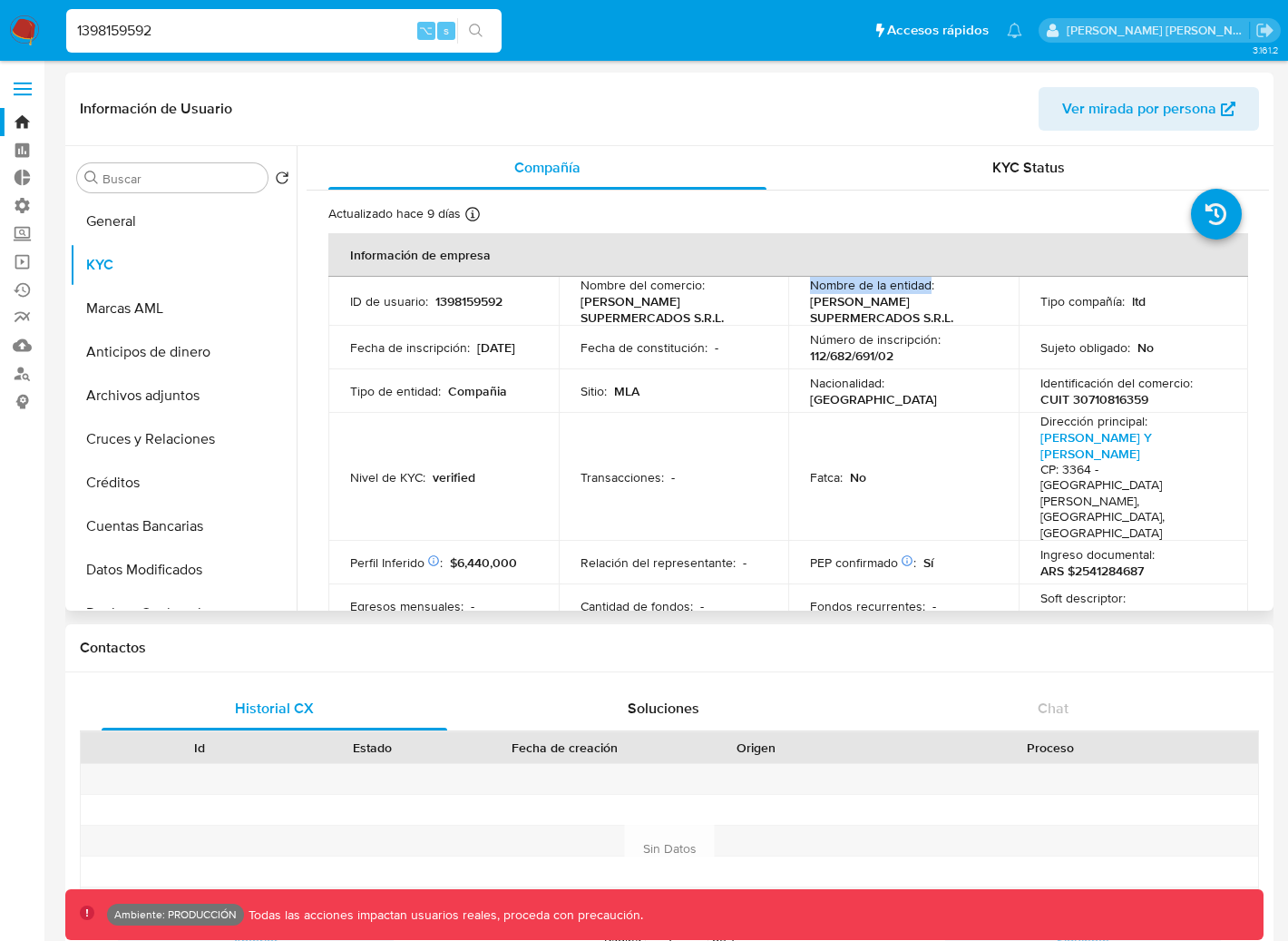
click at [928, 288] on p "Nombre de la entidad :" at bounding box center [872, 284] width 124 height 17
copy p "Nombre de la entidad"
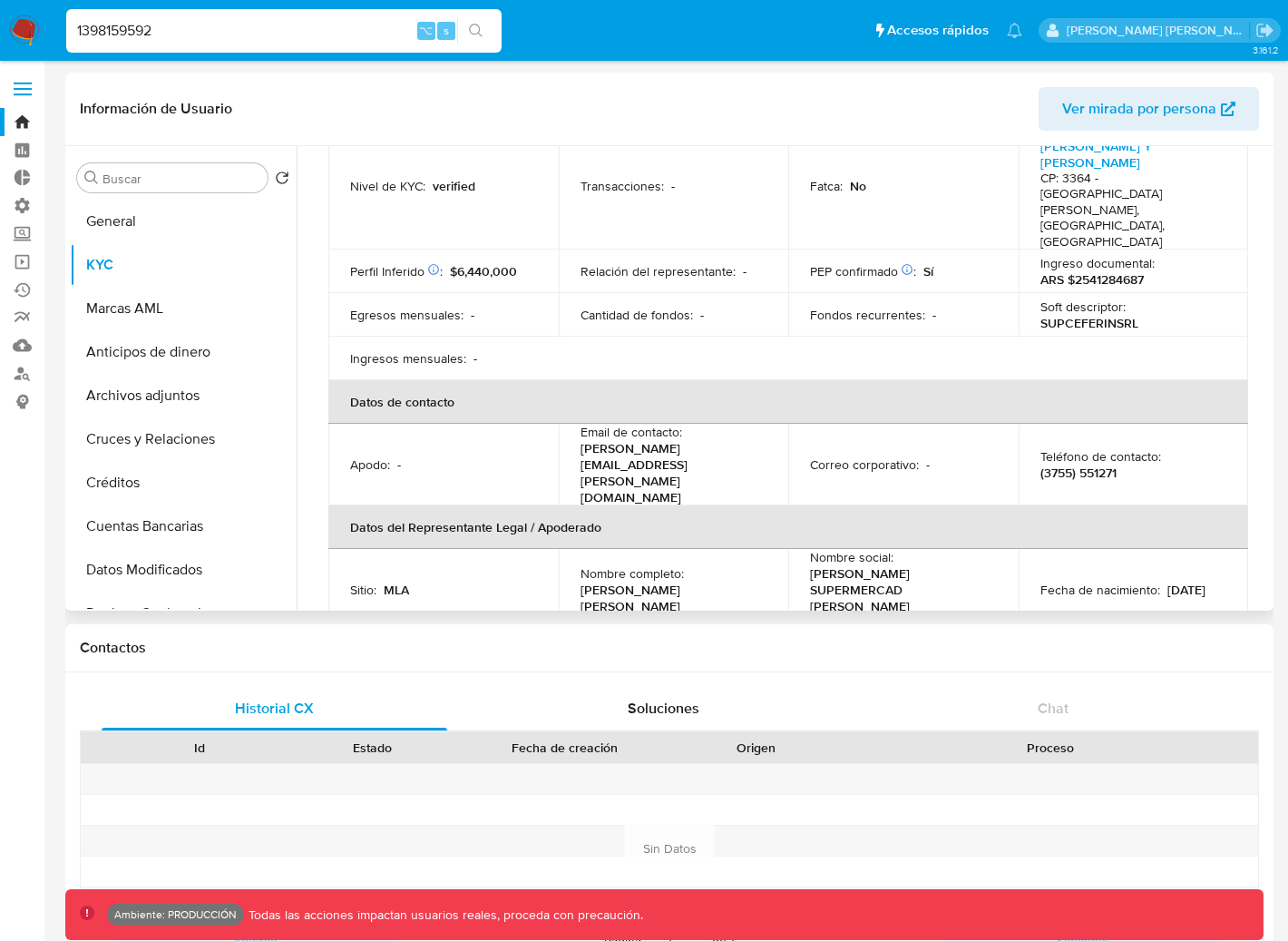
scroll to position [296, 0]
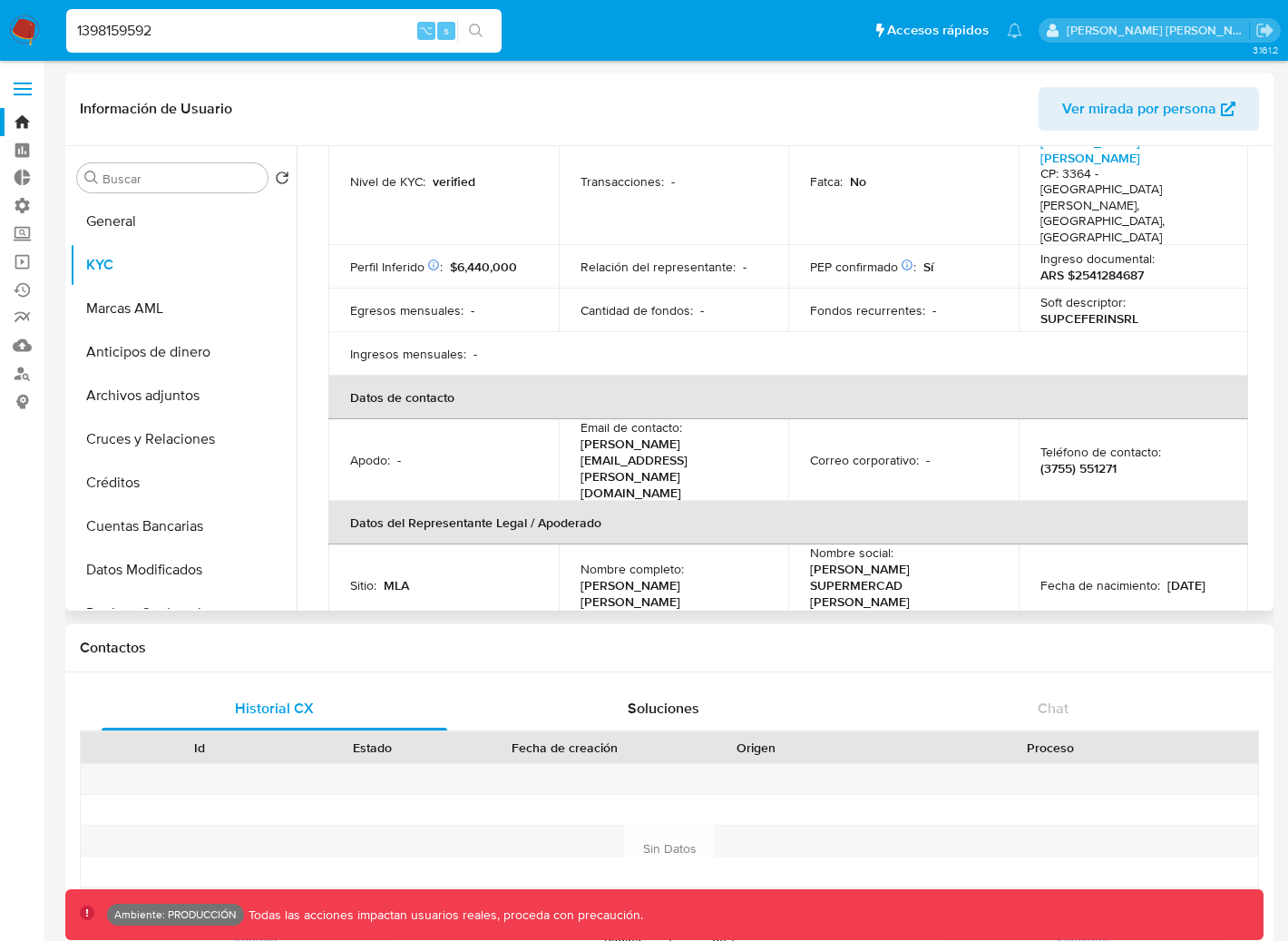
click at [686, 435] on p "[PERSON_NAME][EMAIL_ADDRESS][PERSON_NAME][DOMAIN_NAME]" at bounding box center [669, 468] width 179 height 66
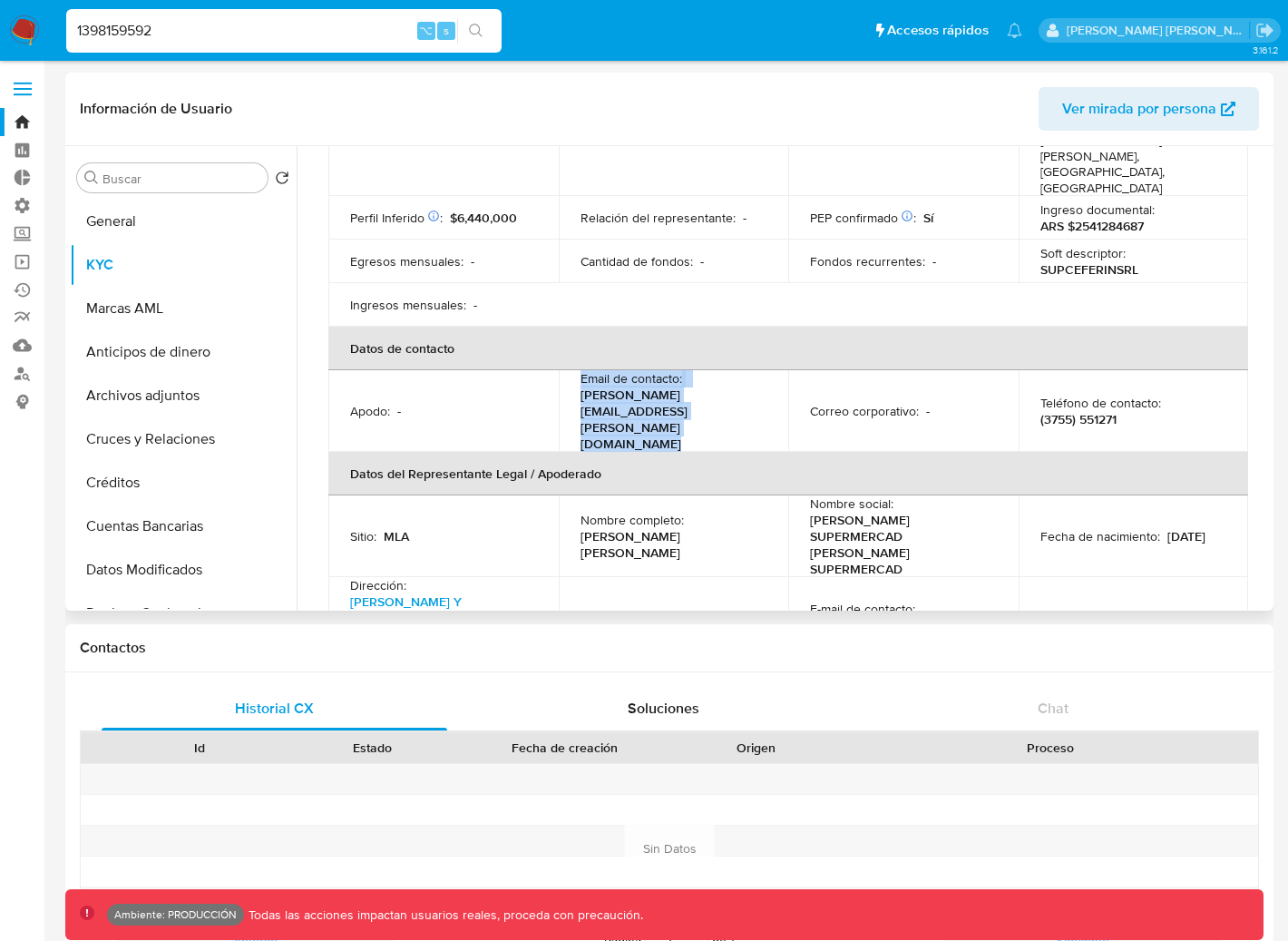
scroll to position [347, 0]
drag, startPoint x: 807, startPoint y: 419, endPoint x: 987, endPoint y: 446, distance: 182.0
click at [987, 494] on div "Nombre social : [PERSON_NAME] SUPERMERCAD [PERSON_NAME] SUPERMERCAD" at bounding box center [904, 534] width 187 height 81
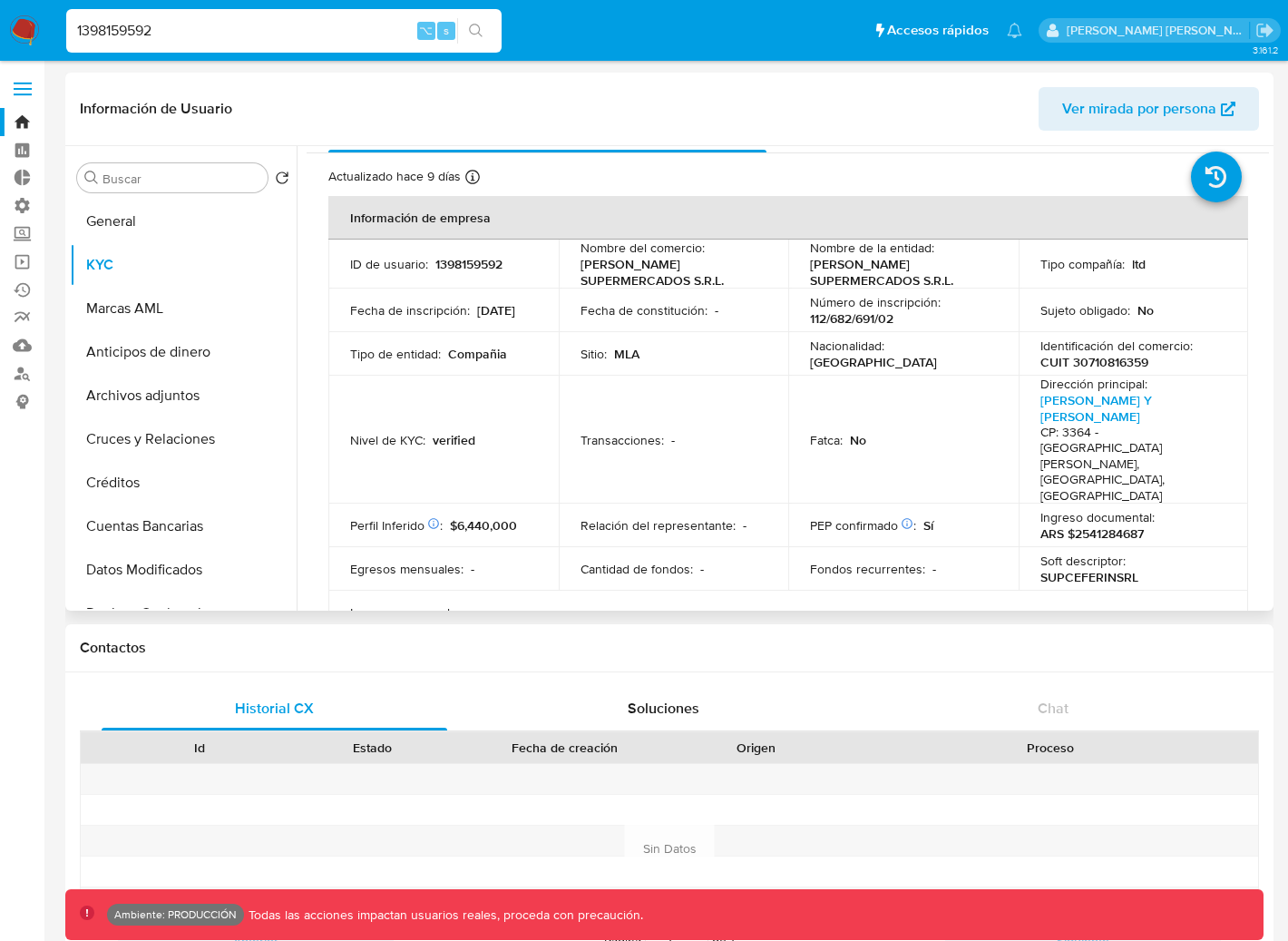
scroll to position [31, 0]
